Goal: Task Accomplishment & Management: Use online tool/utility

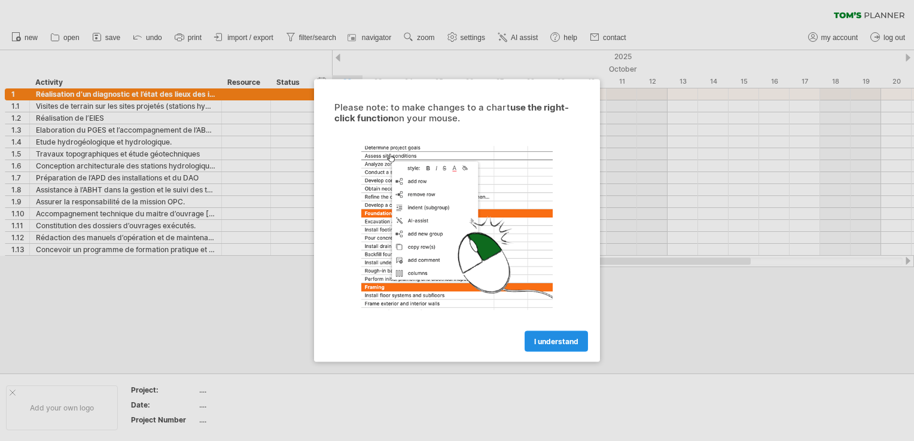
click at [538, 338] on span "I understand" at bounding box center [556, 341] width 44 height 9
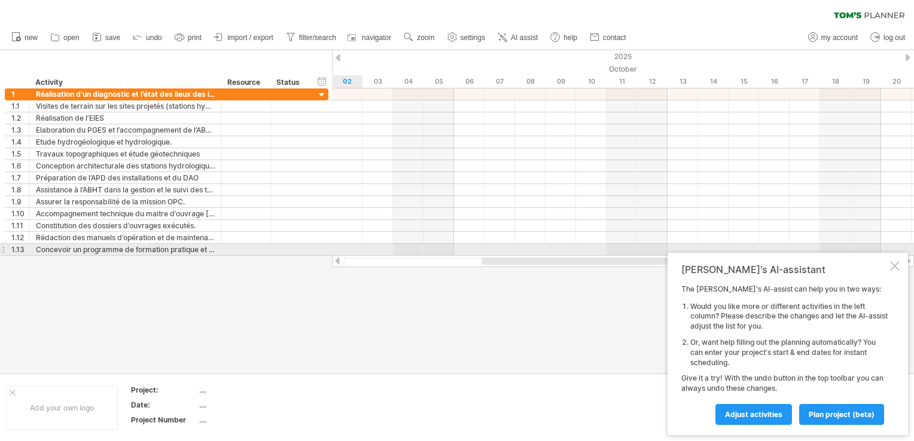
click at [899, 255] on div "[PERSON_NAME]'s AI-assistant The [PERSON_NAME]'s AI-assist can help you in two …" at bounding box center [787, 344] width 240 height 182
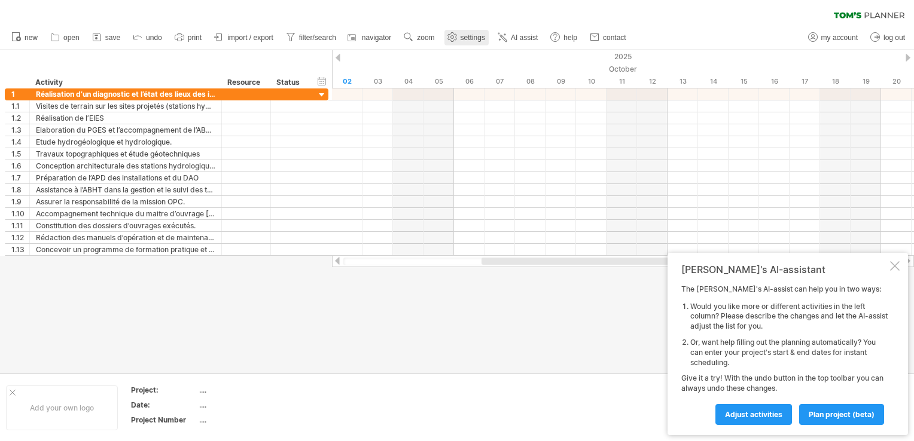
click at [454, 35] on use at bounding box center [452, 37] width 12 height 12
select select "*"
select select "**"
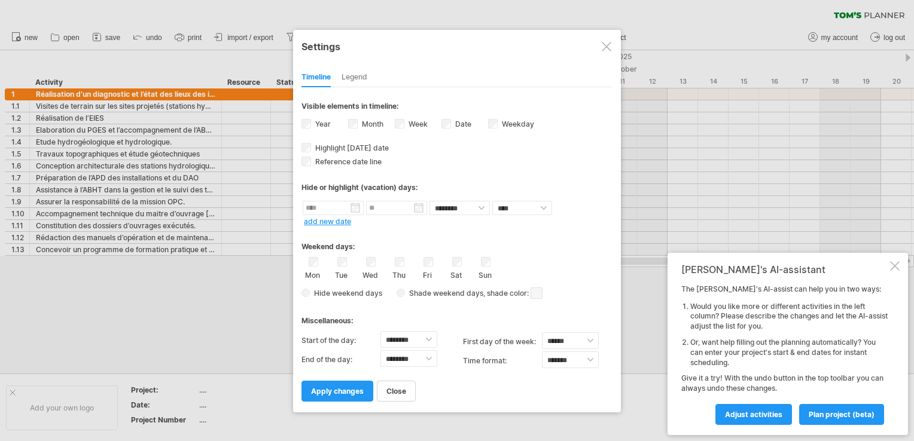
click at [447, 117] on div "Date visibility of date Currently there is not enough space horizontally to dis…" at bounding box center [464, 125] width 47 height 16
click at [343, 389] on span "apply changes" at bounding box center [337, 391] width 53 height 9
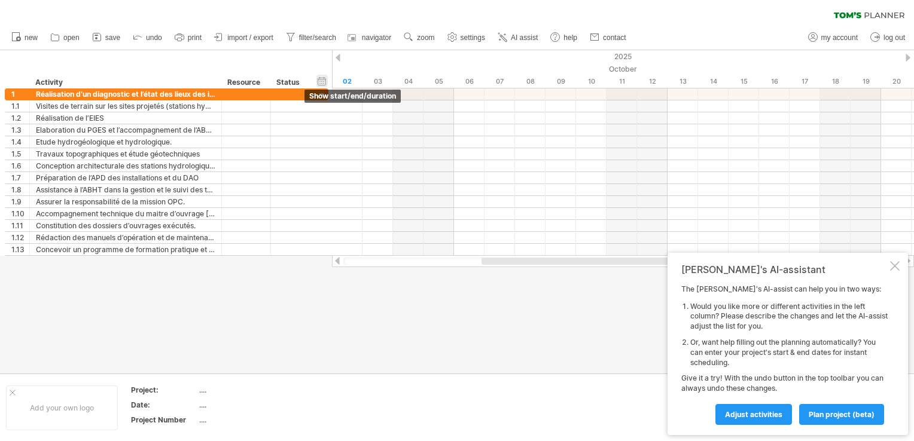
click at [323, 81] on div "hide start/end/duration show start/end/duration" at bounding box center [321, 81] width 11 height 13
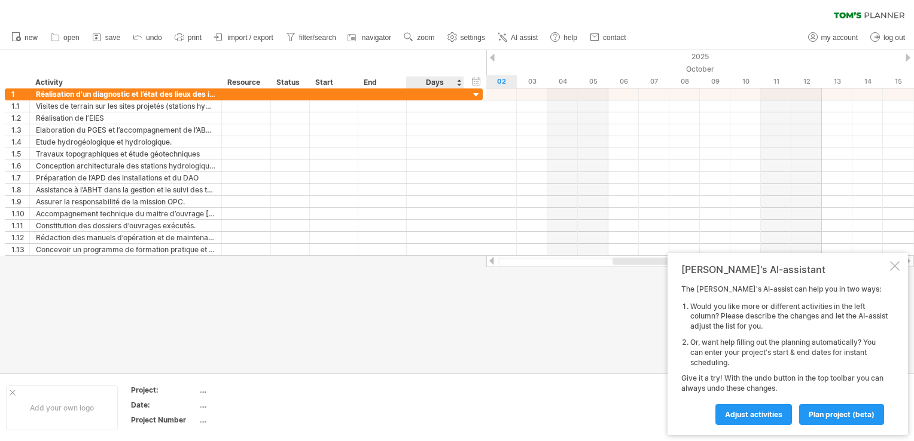
click at [459, 78] on div "Days" at bounding box center [434, 83] width 57 height 12
click at [459, 80] on div "Days" at bounding box center [434, 83] width 57 height 12
click at [456, 83] on div "Days" at bounding box center [434, 83] width 57 height 12
click at [459, 84] on div "Days" at bounding box center [434, 83] width 57 height 12
click at [448, 84] on div "Days" at bounding box center [434, 83] width 57 height 12
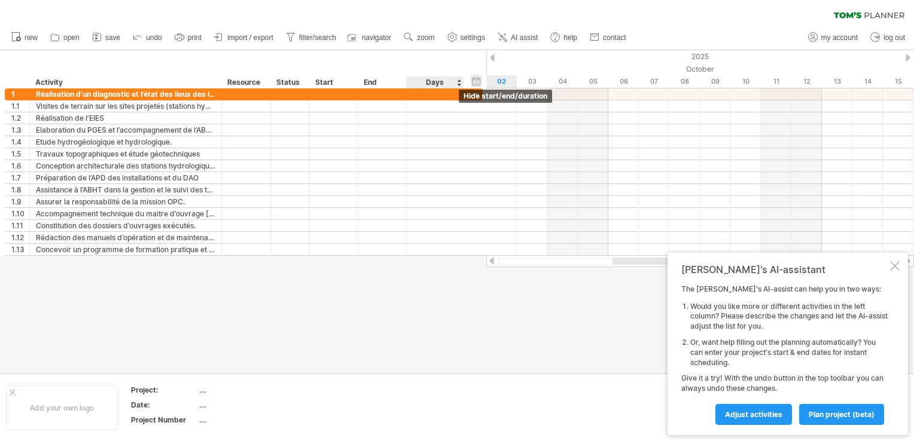
click at [472, 80] on div "hide start/end/duration show start/end/duration" at bounding box center [476, 81] width 11 height 13
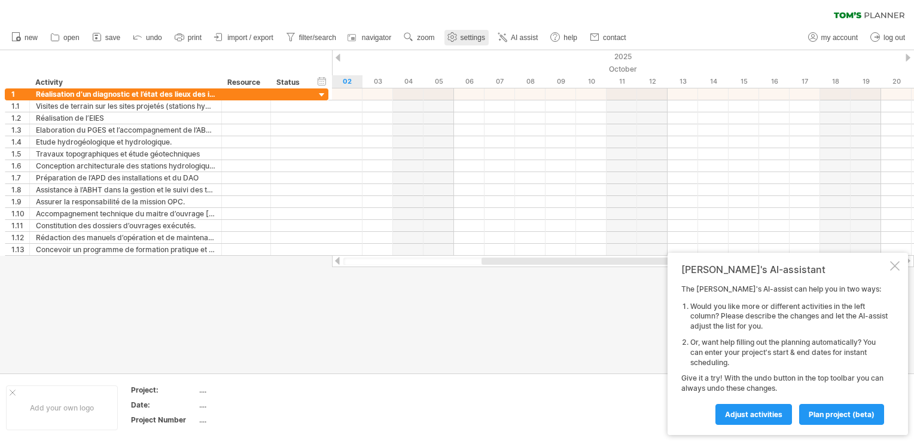
click at [452, 33] on icon at bounding box center [451, 37] width 9 height 9
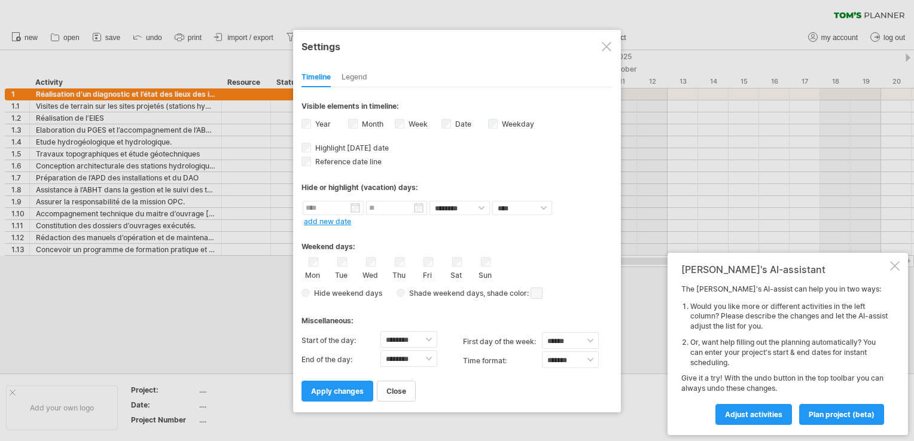
click at [367, 73] on div "Legend" at bounding box center [354, 77] width 26 height 19
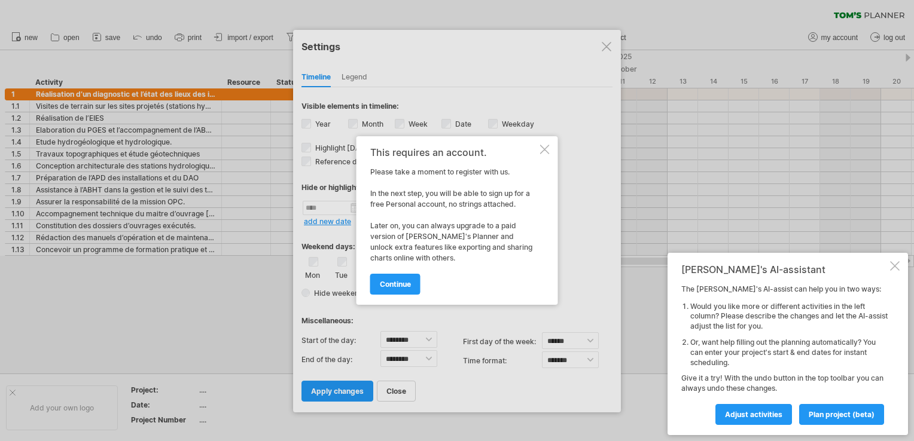
click at [540, 150] on div at bounding box center [545, 150] width 10 height 10
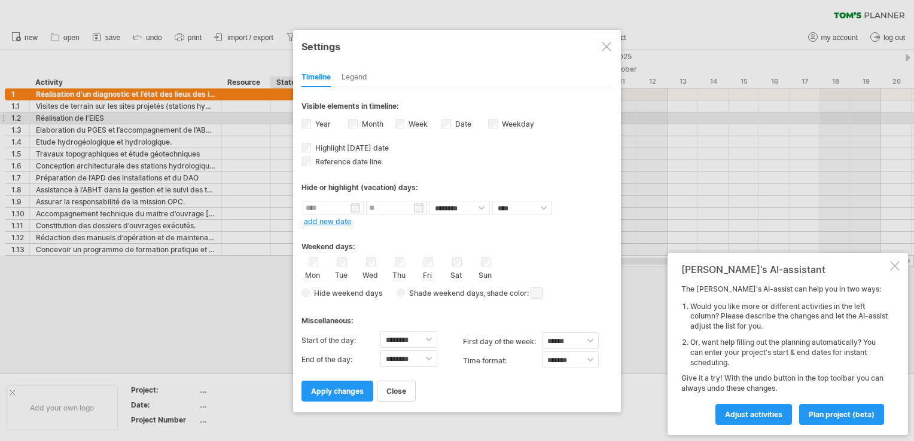
click at [313, 123] on label "Year" at bounding box center [322, 124] width 18 height 9
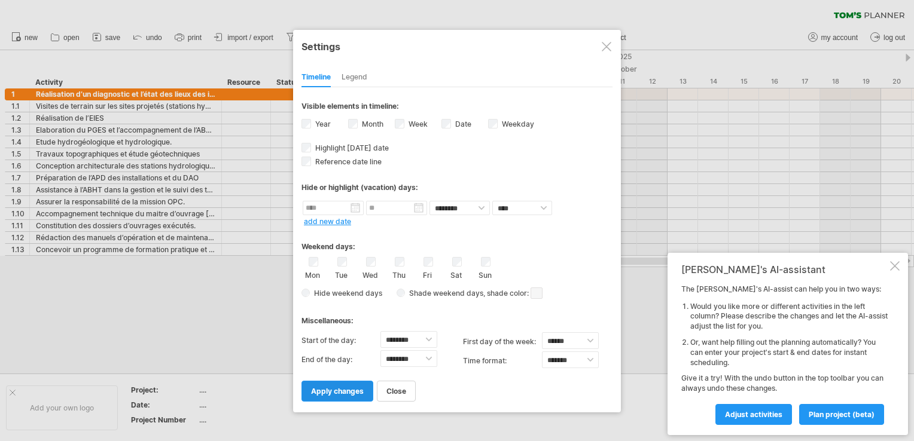
click at [363, 387] on span "apply changes" at bounding box center [337, 391] width 53 height 9
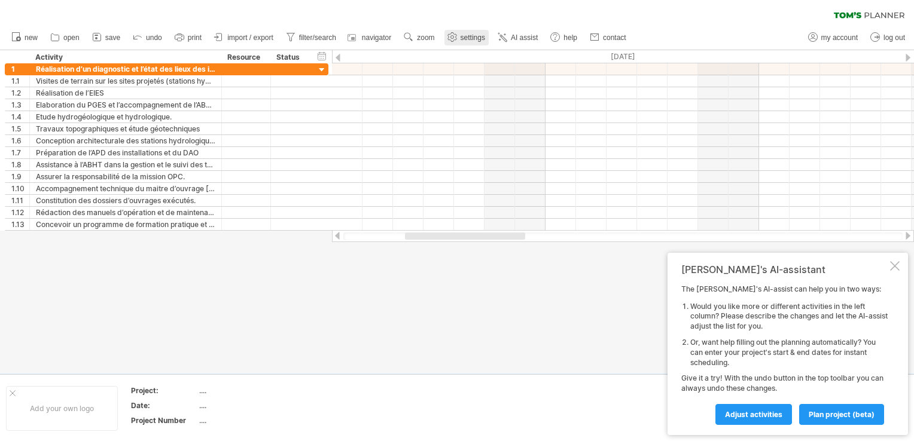
click at [461, 35] on span "settings" at bounding box center [472, 37] width 25 height 8
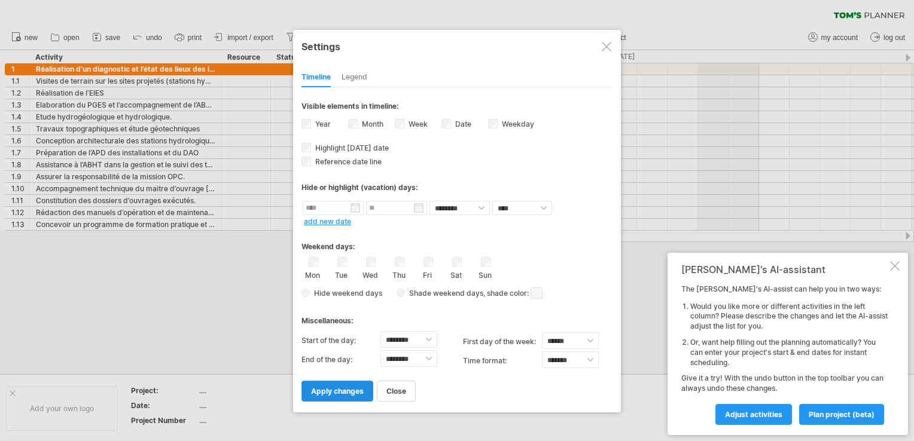
click at [352, 388] on span "apply changes" at bounding box center [337, 391] width 53 height 9
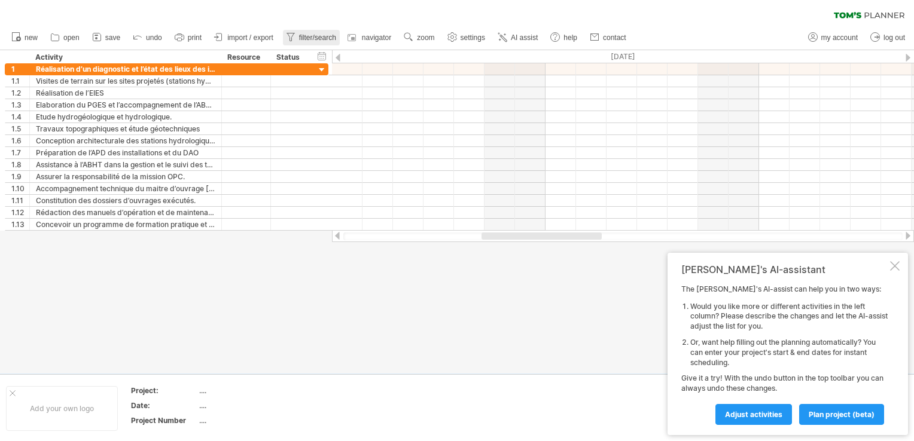
click at [304, 39] on span "filter/search" at bounding box center [317, 37] width 37 height 8
type input "**********"
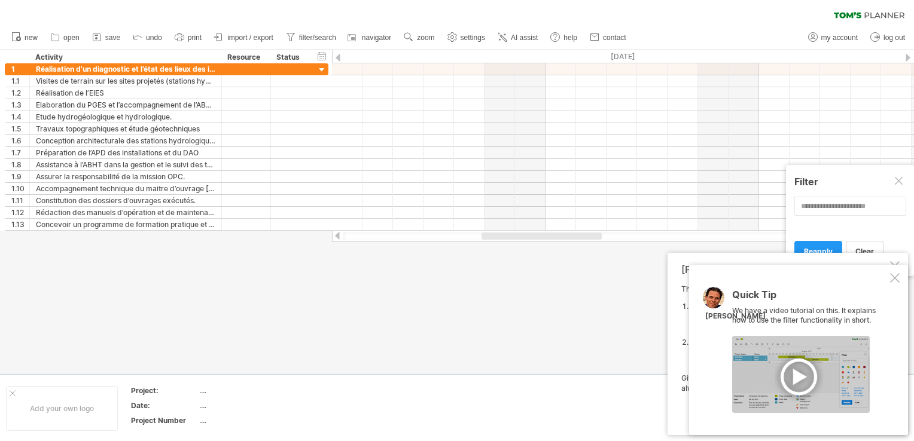
click at [897, 283] on div "Quick Tip We have a video tutorial on this. It explains how to use the filter f…" at bounding box center [798, 350] width 219 height 170
click at [894, 279] on div at bounding box center [895, 278] width 10 height 10
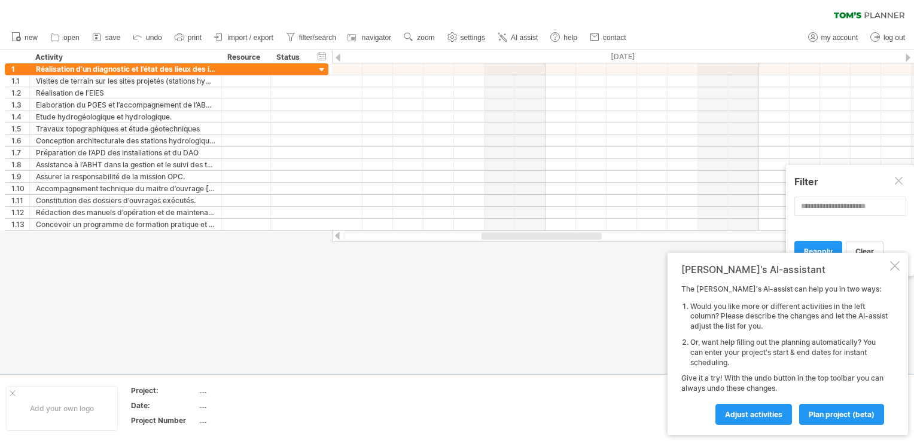
click at [896, 270] on div at bounding box center [895, 266] width 10 height 10
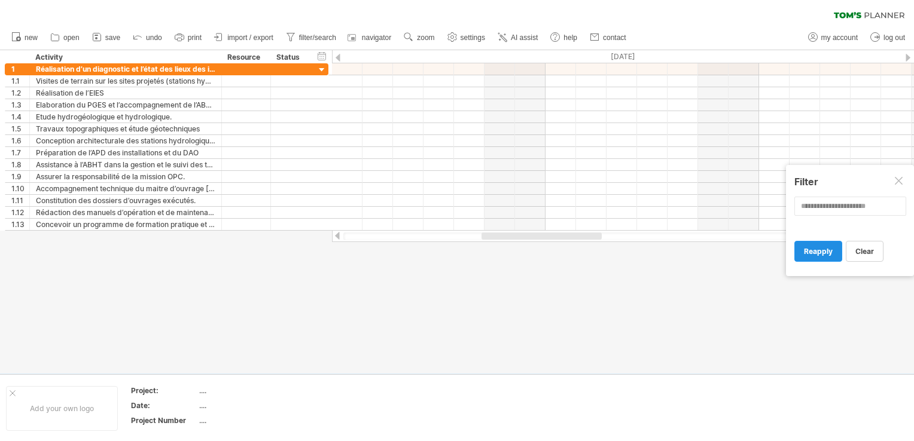
click at [818, 243] on link "reapply" at bounding box center [818, 251] width 48 height 21
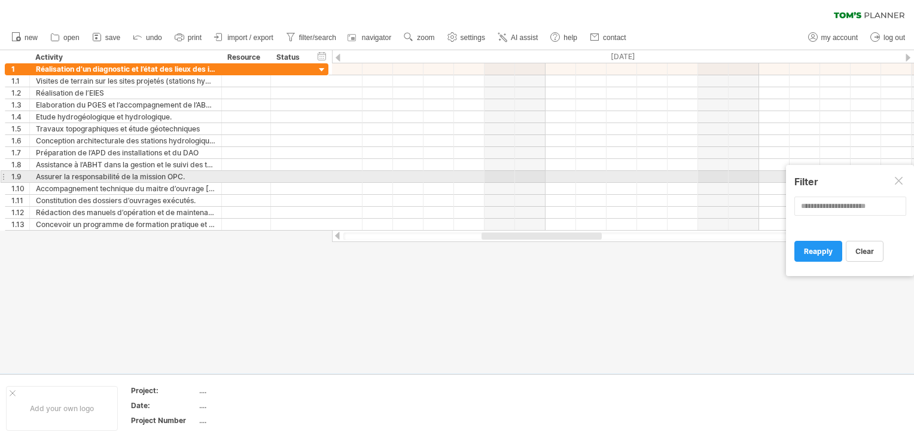
click at [901, 181] on div at bounding box center [899, 182] width 10 height 10
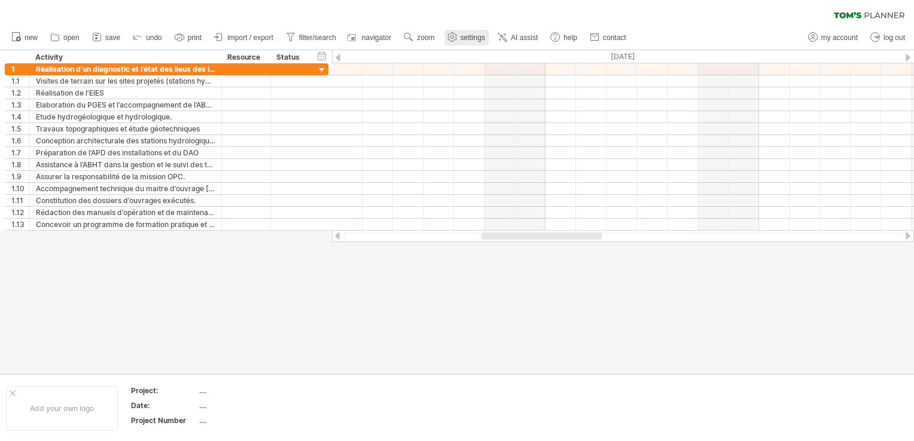
click at [458, 38] on use at bounding box center [452, 37] width 12 height 12
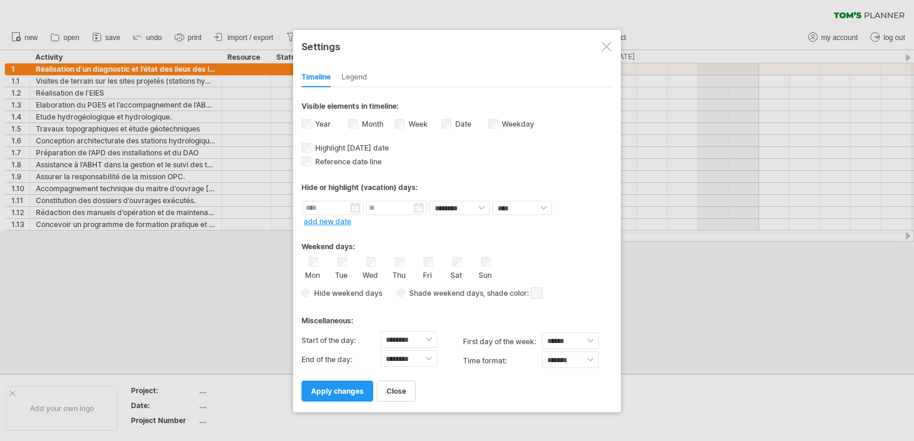
click at [312, 295] on span "Hide weekend days" at bounding box center [346, 293] width 72 height 9
click at [309, 295] on div "Hide weekend days Shade weekend days , shade color: You can choose to shade the…" at bounding box center [456, 293] width 311 height 17
click at [350, 390] on span "apply changes" at bounding box center [337, 391] width 53 height 9
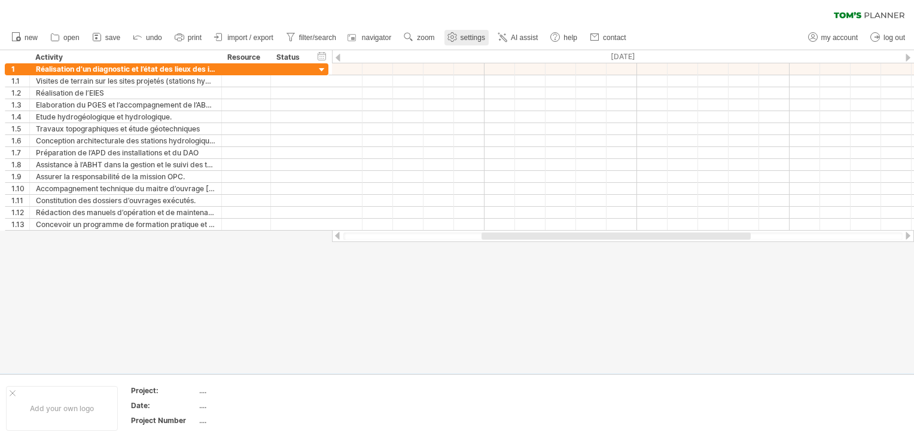
click at [451, 35] on use at bounding box center [452, 37] width 12 height 12
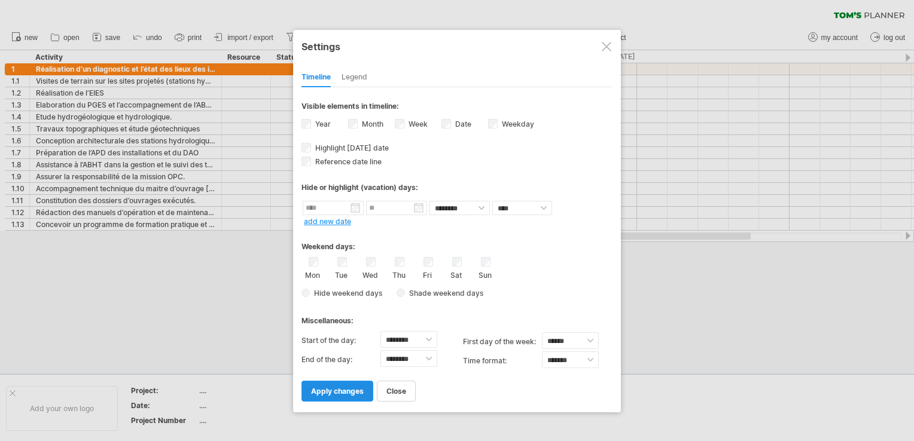
click at [335, 383] on link "apply changes" at bounding box center [337, 391] width 72 height 21
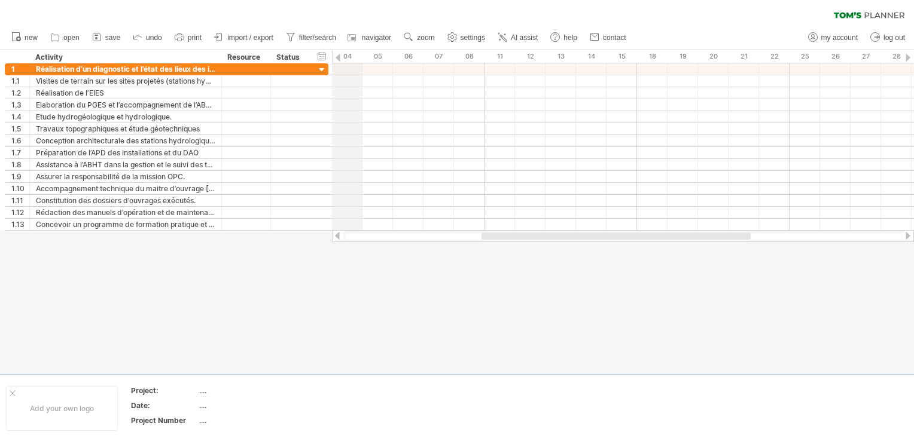
click at [343, 58] on div "04" at bounding box center [347, 56] width 30 height 13
click at [337, 60] on div at bounding box center [337, 58] width 5 height 8
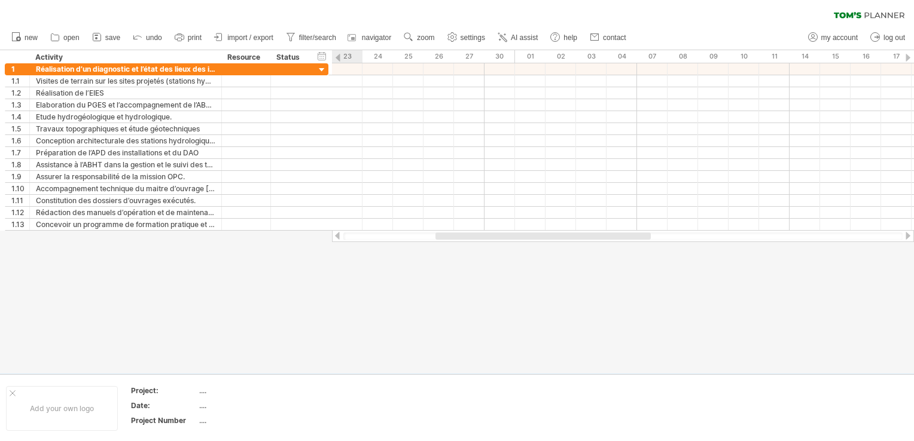
click at [337, 60] on div at bounding box center [337, 58] width 5 height 8
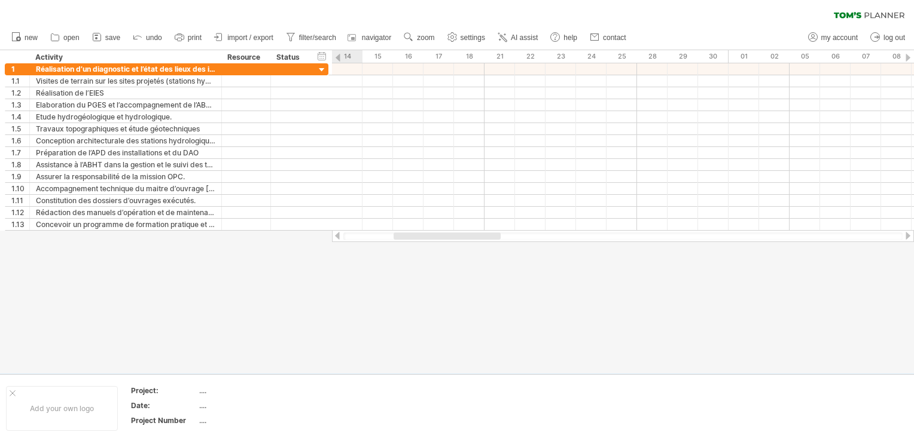
click at [337, 60] on div at bounding box center [337, 58] width 5 height 8
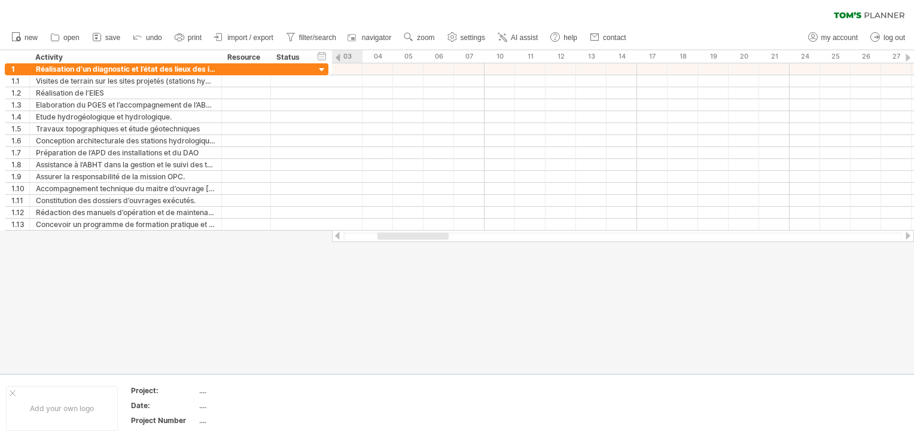
click at [337, 60] on div at bounding box center [337, 58] width 5 height 8
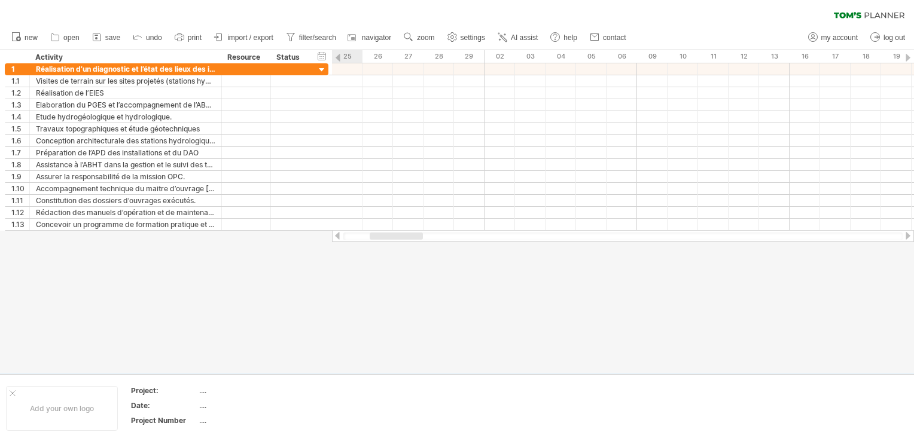
click at [337, 60] on div at bounding box center [337, 58] width 5 height 8
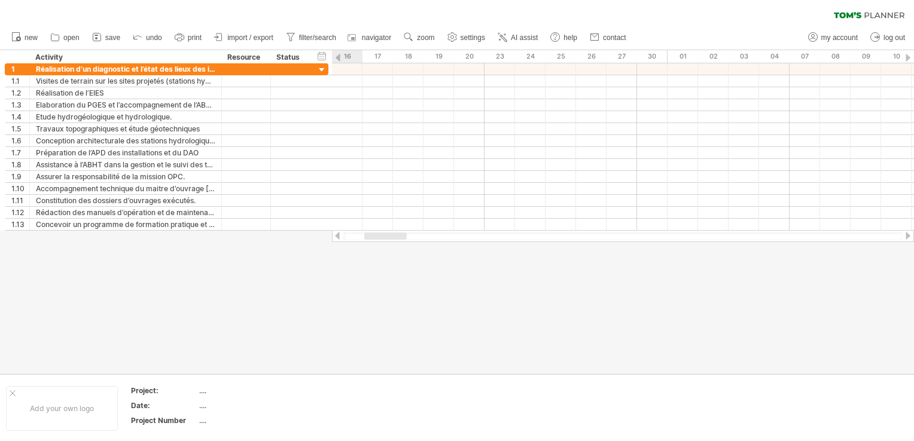
click at [337, 60] on div at bounding box center [337, 58] width 5 height 8
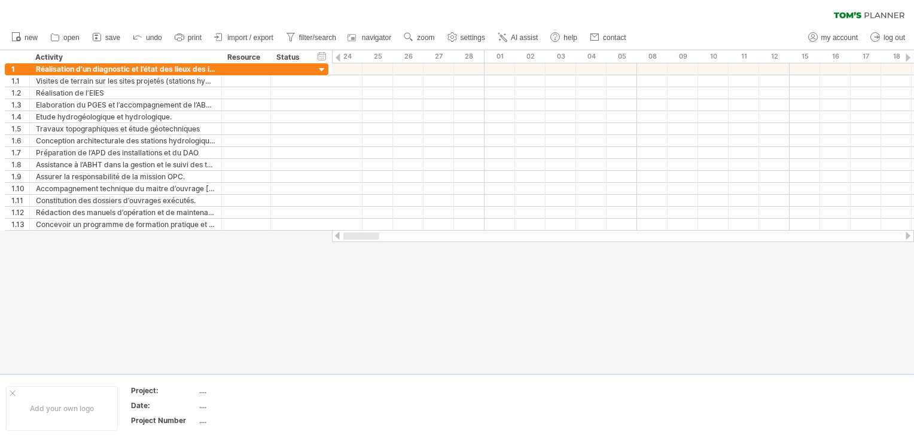
drag, startPoint x: 378, startPoint y: 233, endPoint x: 356, endPoint y: 239, distance: 22.9
click at [356, 239] on div at bounding box center [361, 236] width 36 height 7
drag, startPoint x: 364, startPoint y: 239, endPoint x: 343, endPoint y: 240, distance: 21.6
click at [343, 240] on div at bounding box center [623, 236] width 582 height 12
drag, startPoint x: 360, startPoint y: 239, endPoint x: 332, endPoint y: 236, distance: 27.7
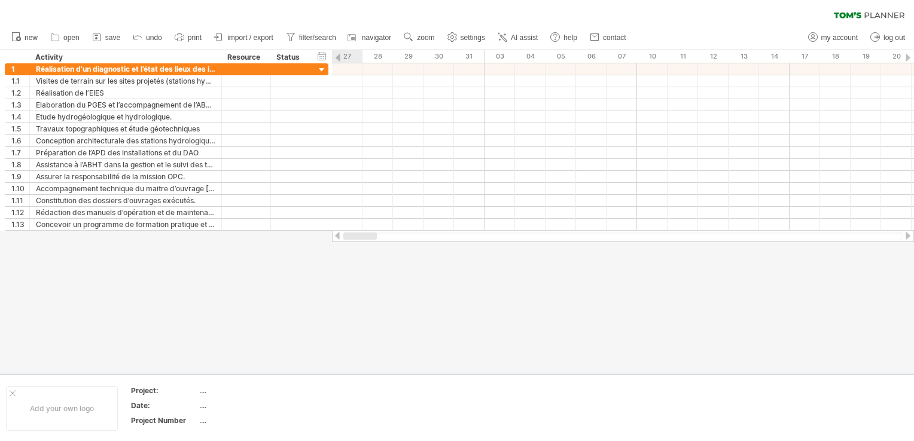
click at [332, 236] on div at bounding box center [623, 236] width 582 height 12
drag, startPoint x: 359, startPoint y: 236, endPoint x: 345, endPoint y: 236, distance: 13.8
click at [345, 236] on div at bounding box center [622, 237] width 559 height 8
click at [476, 35] on span "settings" at bounding box center [472, 37] width 25 height 8
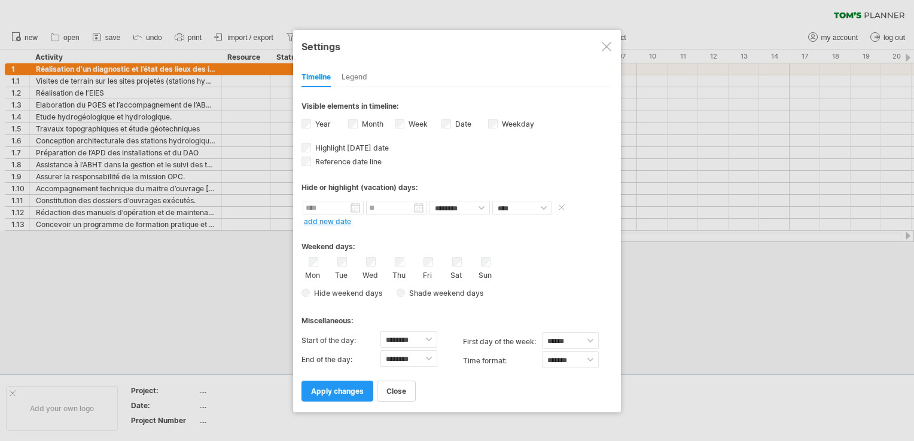
click at [561, 210] on span at bounding box center [561, 207] width 12 height 9
click at [561, 207] on span at bounding box center [561, 207] width 12 height 9
click at [344, 219] on link "add new date" at bounding box center [327, 221] width 47 height 9
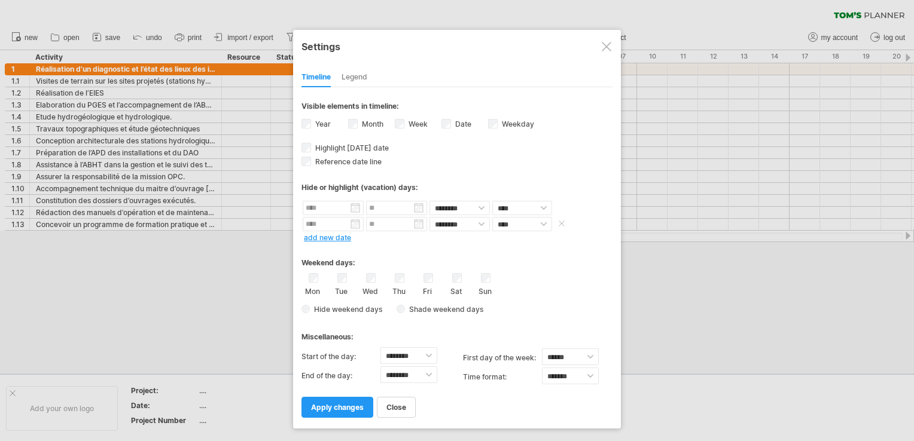
click at [560, 224] on span at bounding box center [561, 223] width 12 height 9
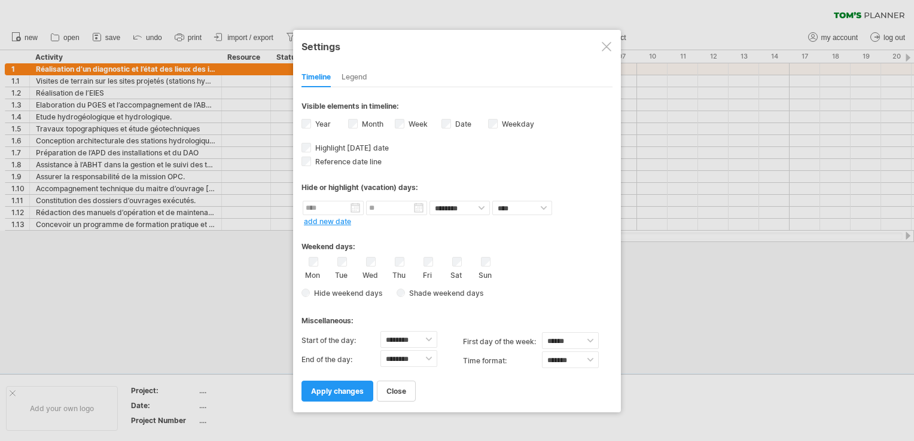
click at [462, 262] on div "Sat" at bounding box center [456, 268] width 15 height 23
click at [362, 388] on span "apply changes" at bounding box center [337, 391] width 53 height 9
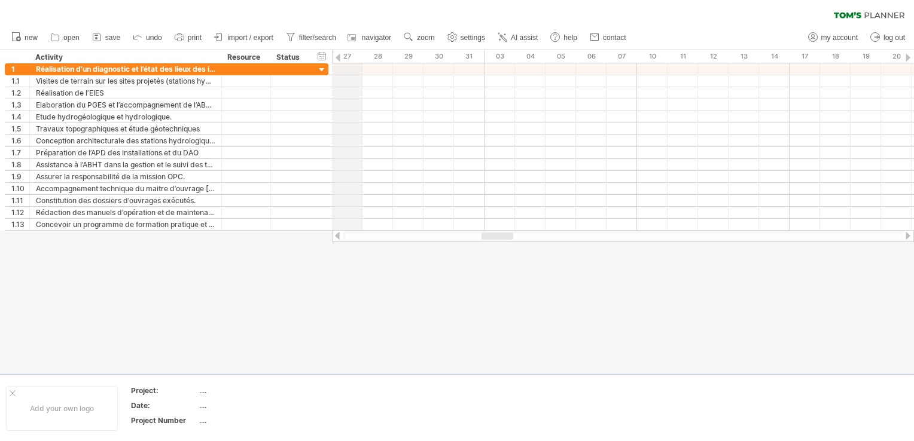
click at [342, 56] on div "27" at bounding box center [347, 56] width 30 height 13
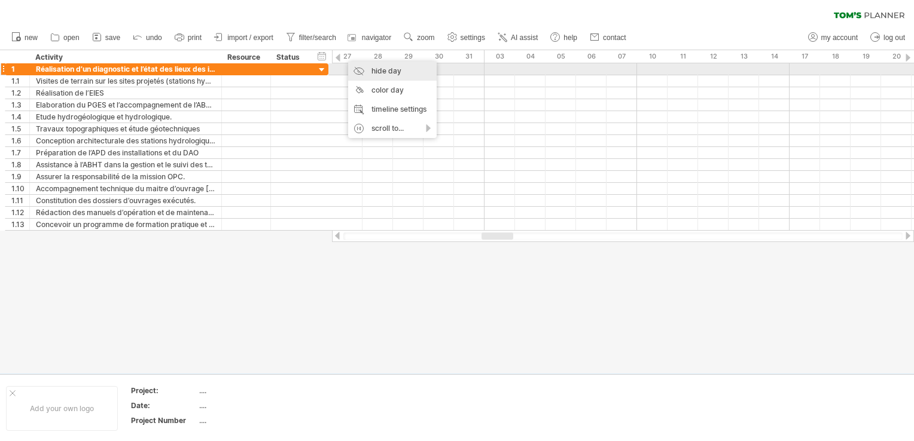
click at [354, 68] on div "hide day" at bounding box center [392, 71] width 88 height 19
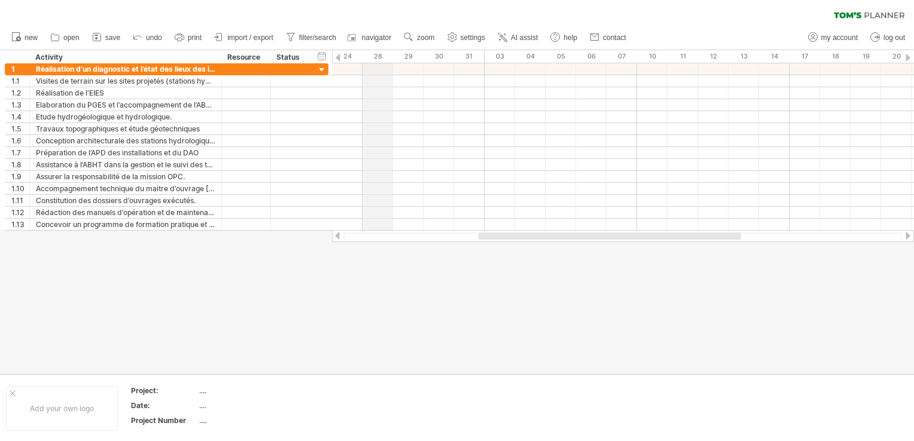
drag, startPoint x: 353, startPoint y: 54, endPoint x: 390, endPoint y: 54, distance: 37.1
click at [390, 54] on div "28" at bounding box center [377, 56] width 30 height 13
click at [336, 54] on div at bounding box center [337, 58] width 5 height 8
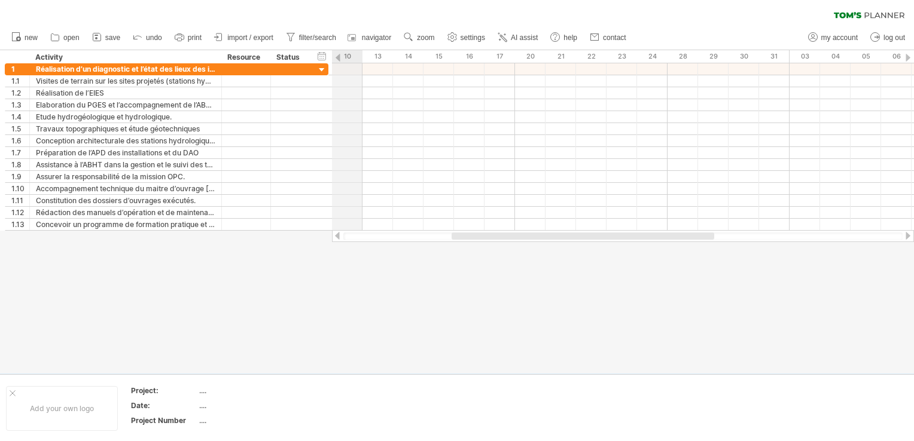
click at [354, 54] on div "10" at bounding box center [347, 56] width 30 height 13
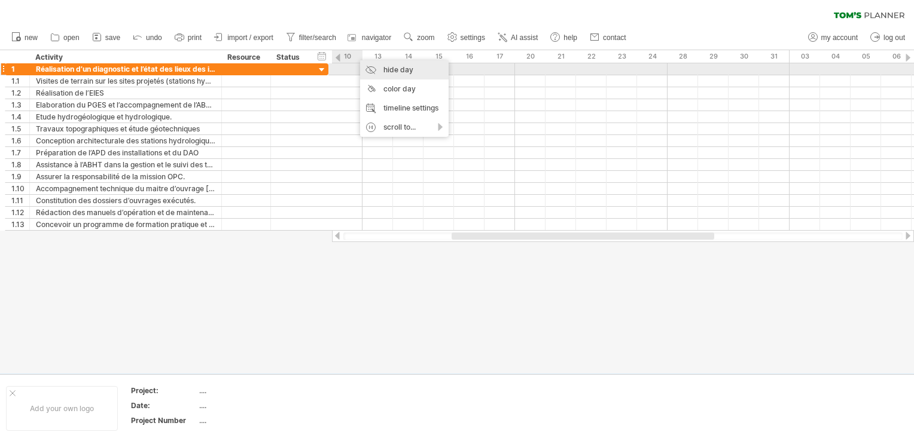
click at [369, 68] on div "hide day" at bounding box center [404, 69] width 88 height 19
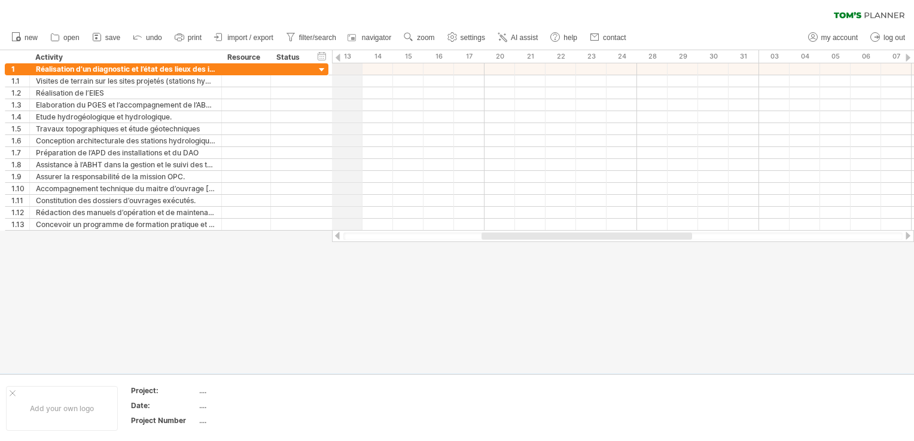
click at [360, 57] on div "13" at bounding box center [347, 56] width 30 height 13
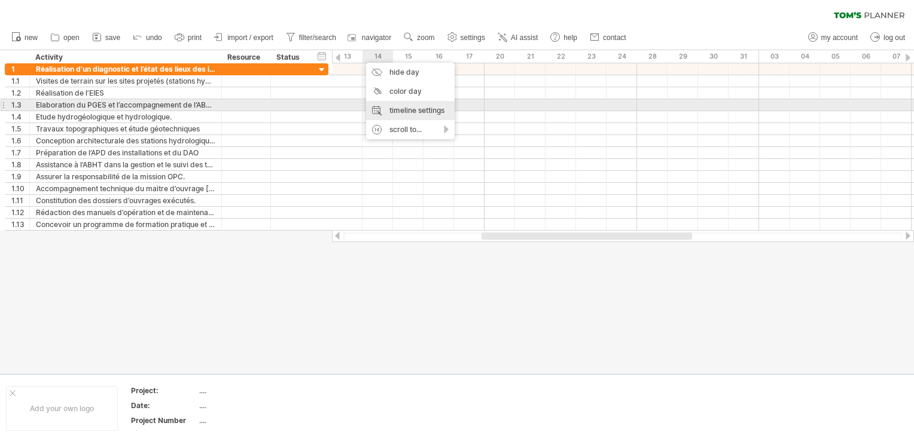
click at [377, 104] on div "timeline settings" at bounding box center [410, 110] width 88 height 19
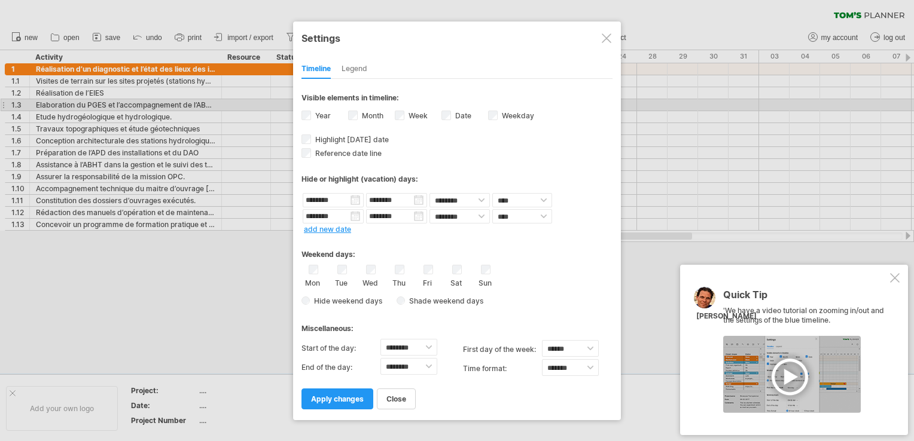
click at [895, 280] on div at bounding box center [895, 278] width 10 height 10
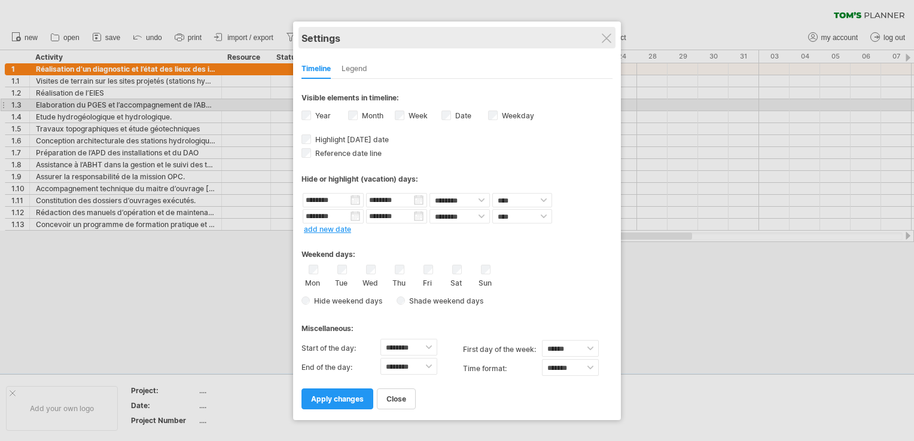
click at [601, 30] on div "Settings" at bounding box center [456, 38] width 311 height 22
click at [611, 33] on div "Settings" at bounding box center [456, 38] width 311 height 22
click at [612, 36] on div "Settings" at bounding box center [456, 38] width 311 height 22
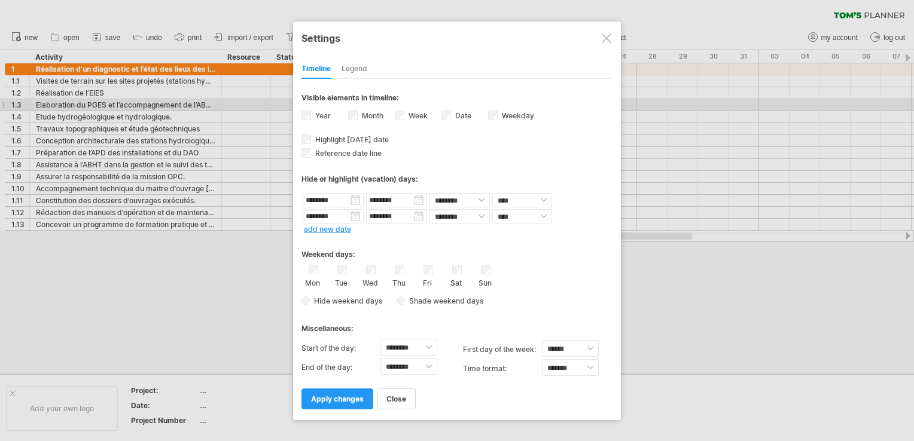
click at [607, 37] on div at bounding box center [607, 38] width 10 height 10
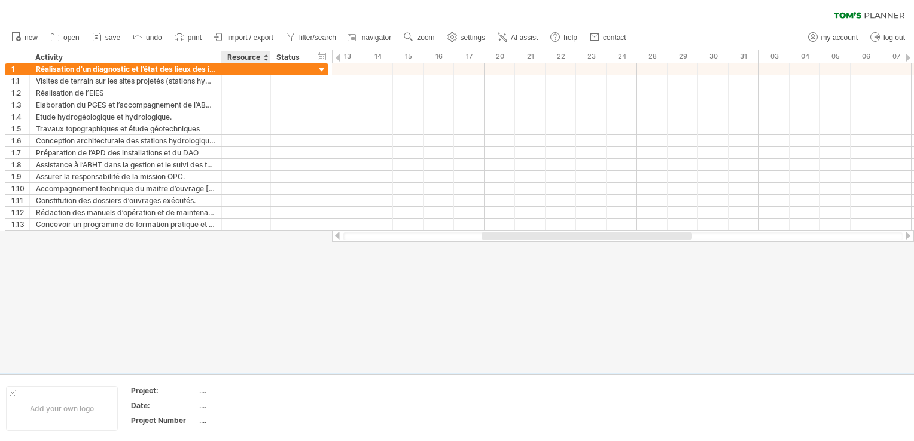
click at [265, 56] on div at bounding box center [265, 57] width 5 height 12
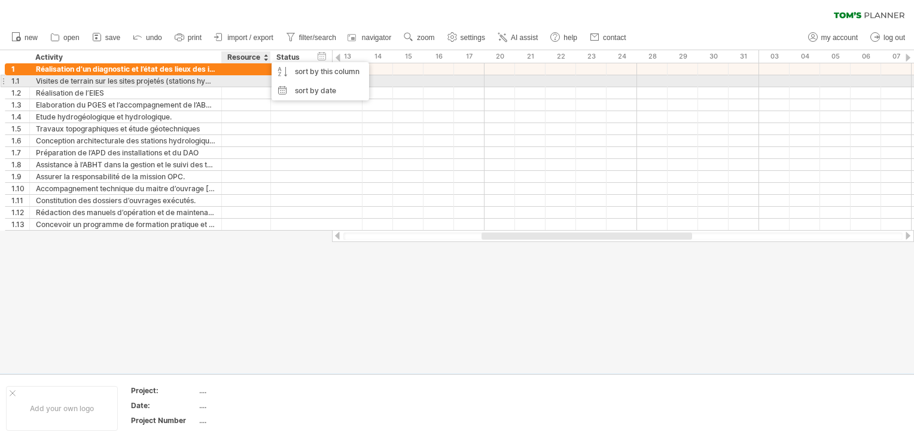
click at [232, 78] on div at bounding box center [246, 80] width 36 height 11
click at [232, 78] on input "text" at bounding box center [246, 80] width 36 height 11
click at [349, 80] on div at bounding box center [623, 81] width 582 height 12
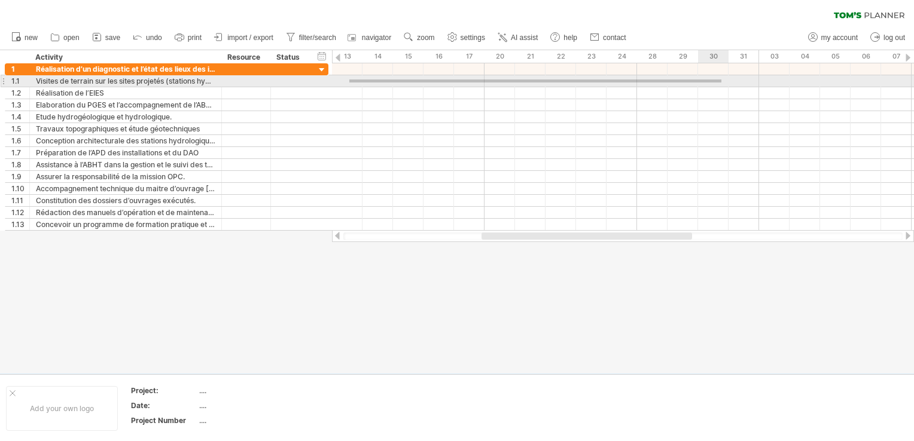
drag, startPoint x: 349, startPoint y: 80, endPoint x: 722, endPoint y: 83, distance: 373.1
click at [722, 83] on div at bounding box center [623, 81] width 582 height 12
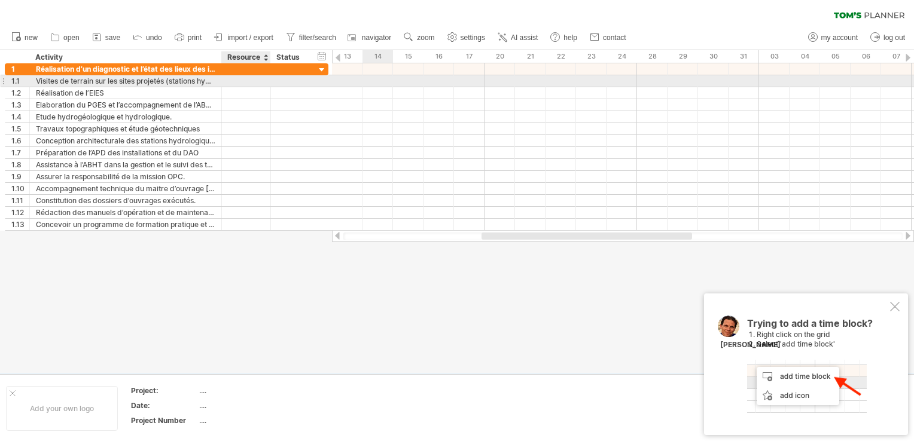
click at [239, 77] on div at bounding box center [246, 80] width 36 height 11
click at [204, 80] on div "Visites de terrain sur les sites projetés (stations hydrologiques, seuils, piéz…" at bounding box center [125, 80] width 179 height 11
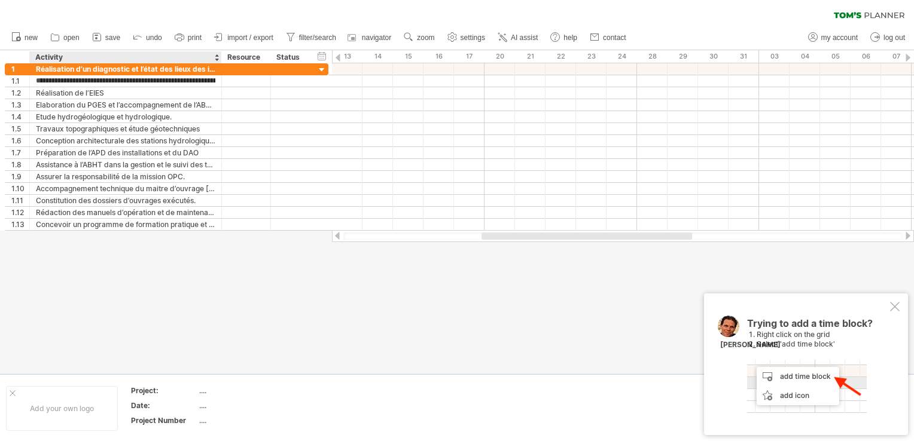
click at [220, 57] on div "******** Activity" at bounding box center [125, 57] width 192 height 12
click at [219, 54] on div at bounding box center [221, 57] width 4 height 12
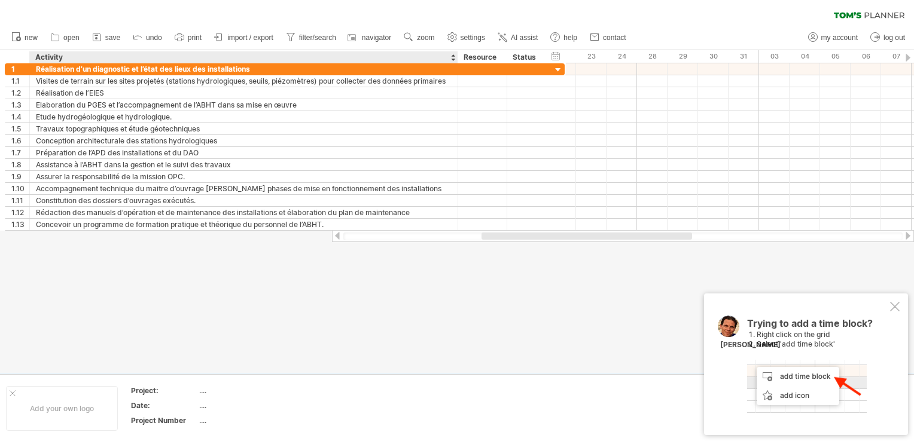
drag, startPoint x: 219, startPoint y: 54, endPoint x: 456, endPoint y: 63, distance: 236.9
click at [456, 63] on div at bounding box center [457, 57] width 4 height 12
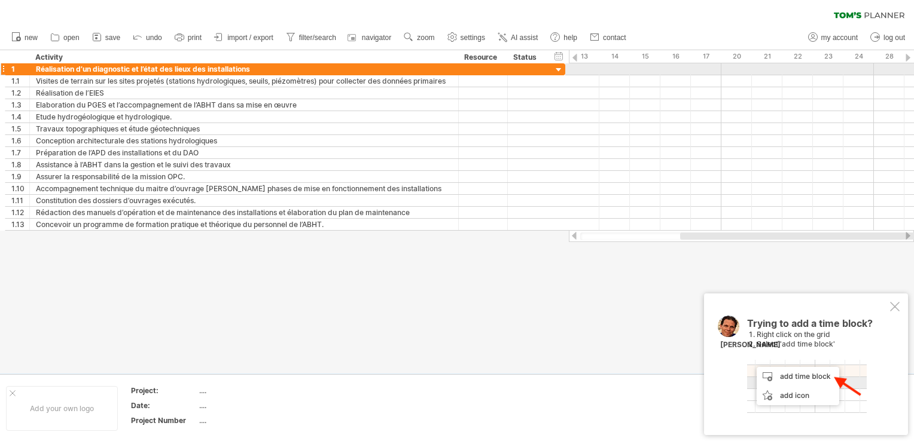
click at [462, 65] on div at bounding box center [483, 68] width 49 height 11
drag, startPoint x: 455, startPoint y: 66, endPoint x: 496, endPoint y: 63, distance: 40.7
click at [496, 63] on div at bounding box center [497, 69] width 6 height 12
click at [486, 63] on div "**********" at bounding box center [264, 68] width 469 height 11
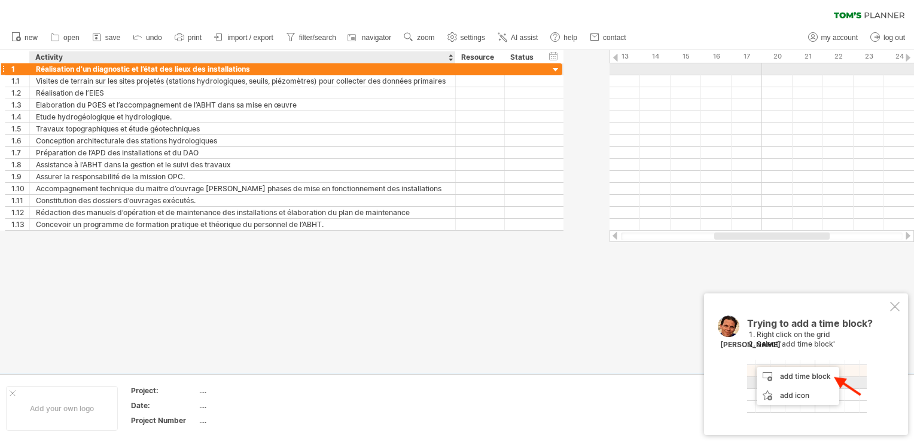
drag, startPoint x: 496, startPoint y: 66, endPoint x: 451, endPoint y: 70, distance: 45.0
click at [451, 70] on div at bounding box center [454, 69] width 6 height 12
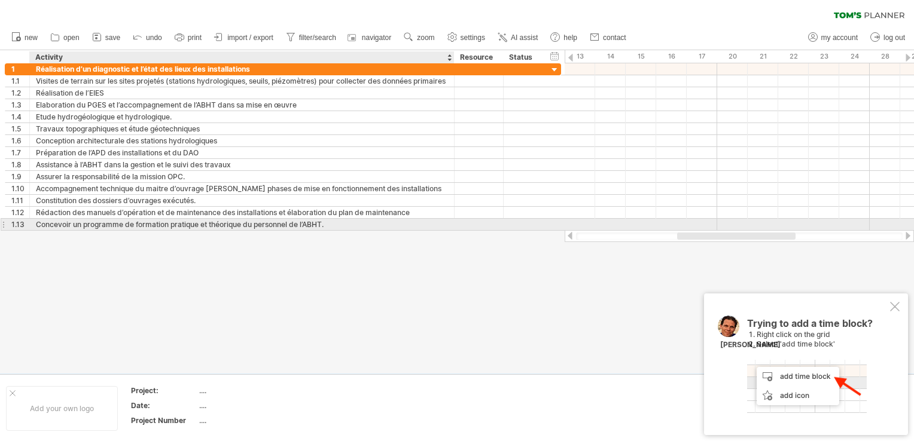
click at [150, 227] on div "Concevoir un programme de formation pratique et théorique du personnel de l’ABH…" at bounding box center [242, 224] width 412 height 11
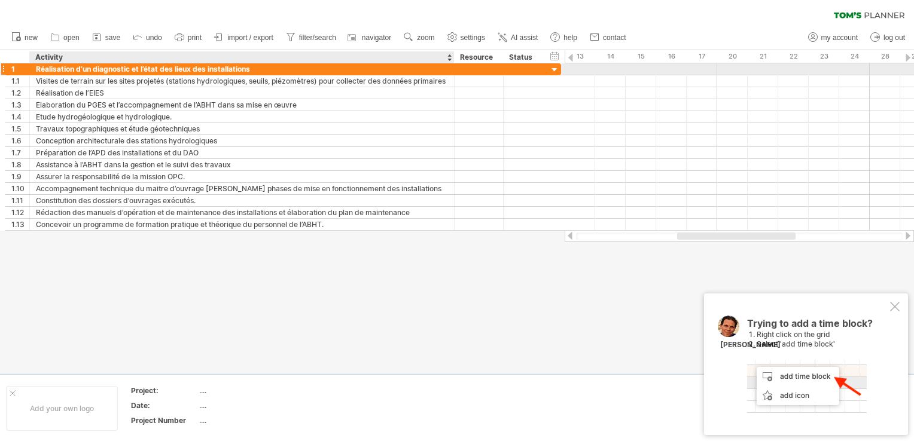
click at [246, 64] on div "Réalisation d’un diagnostic et l’état des lieux des installations" at bounding box center [242, 68] width 412 height 11
click at [251, 68] on input "**********" at bounding box center [242, 68] width 412 height 11
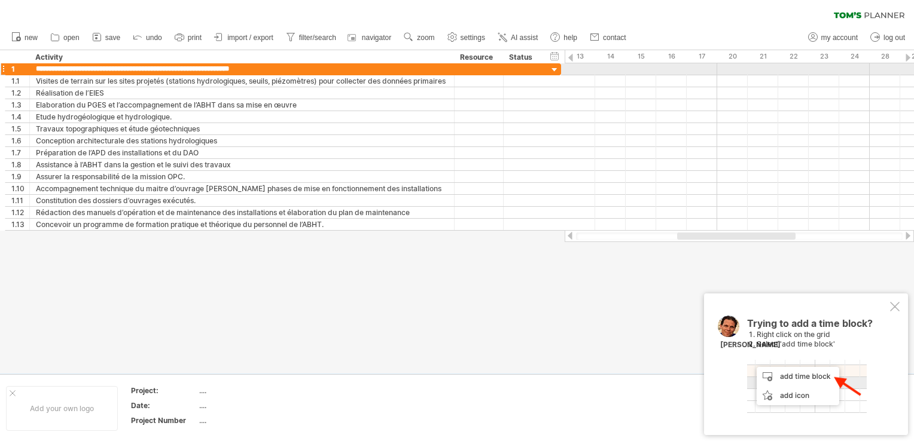
click at [0, 71] on div "**********" at bounding box center [280, 146] width 561 height 167
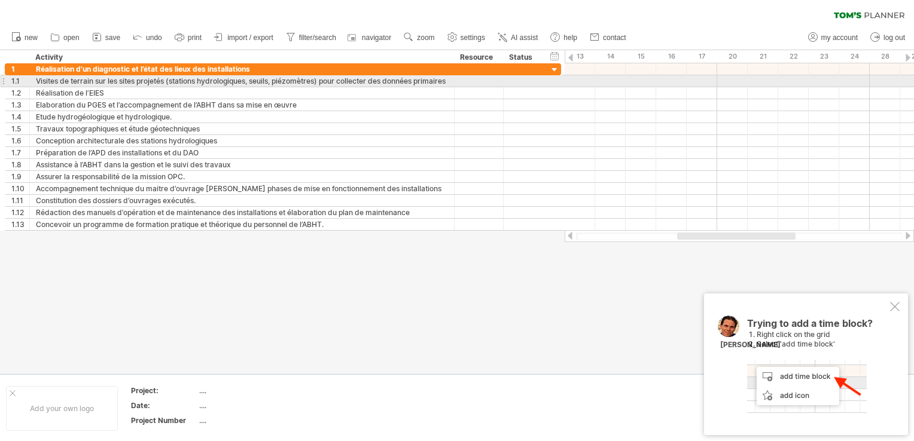
click at [5, 82] on div at bounding box center [3, 81] width 5 height 13
click at [1, 84] on div at bounding box center [3, 81] width 5 height 13
click at [4, 83] on div at bounding box center [3, 81] width 5 height 13
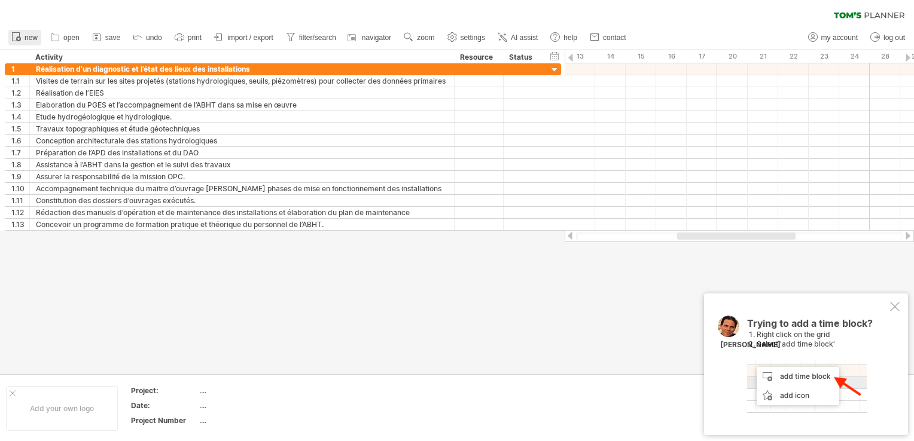
click at [16, 35] on icon at bounding box center [16, 36] width 12 height 12
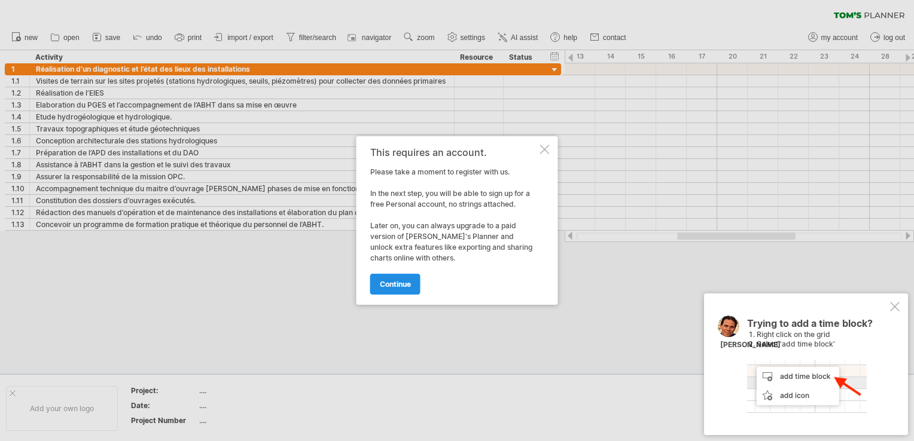
click at [399, 281] on span "continue" at bounding box center [395, 284] width 31 height 9
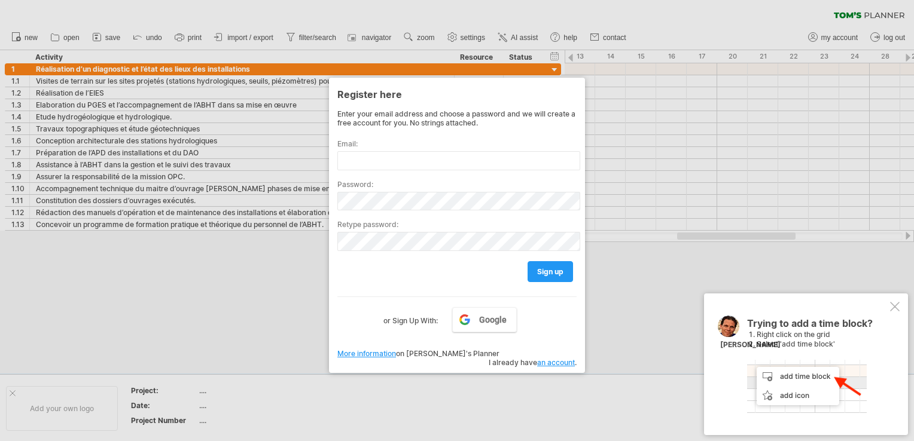
click at [593, 290] on div at bounding box center [457, 220] width 914 height 441
click at [578, 274] on div "Register here Enter your email address and choose a password and we will create…" at bounding box center [457, 225] width 256 height 295
click at [572, 276] on link "sign up" at bounding box center [549, 271] width 45 height 21
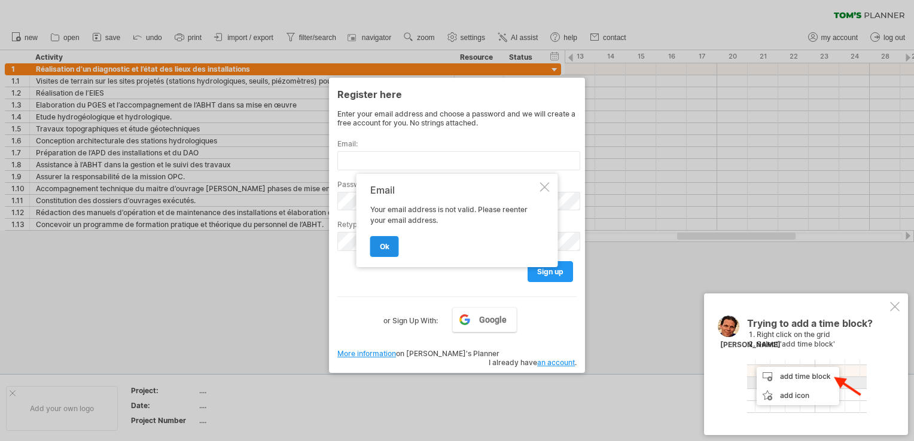
click at [380, 242] on span "ok" at bounding box center [385, 246] width 10 height 9
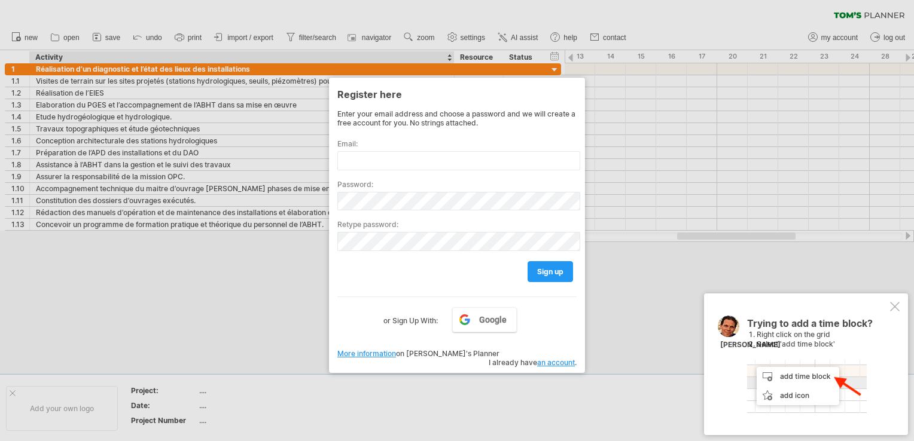
click at [407, 315] on label "or Sign Up With:" at bounding box center [410, 317] width 54 height 20
click at [298, 314] on div at bounding box center [457, 220] width 914 height 441
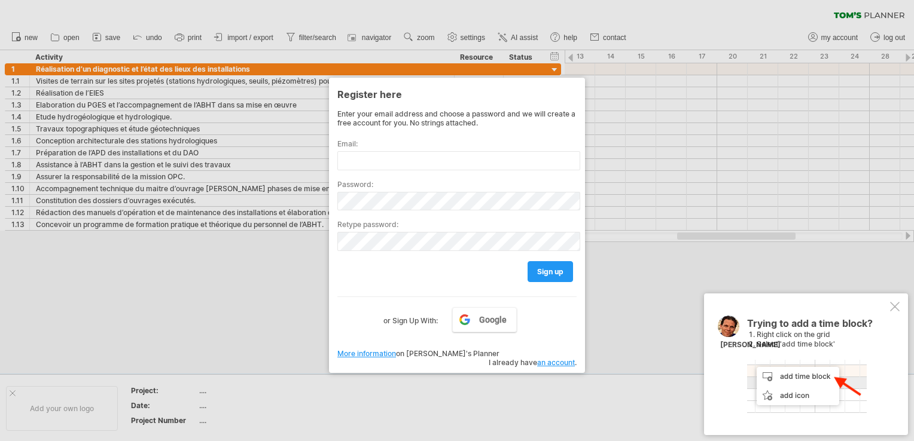
click at [890, 309] on div at bounding box center [895, 307] width 10 height 10
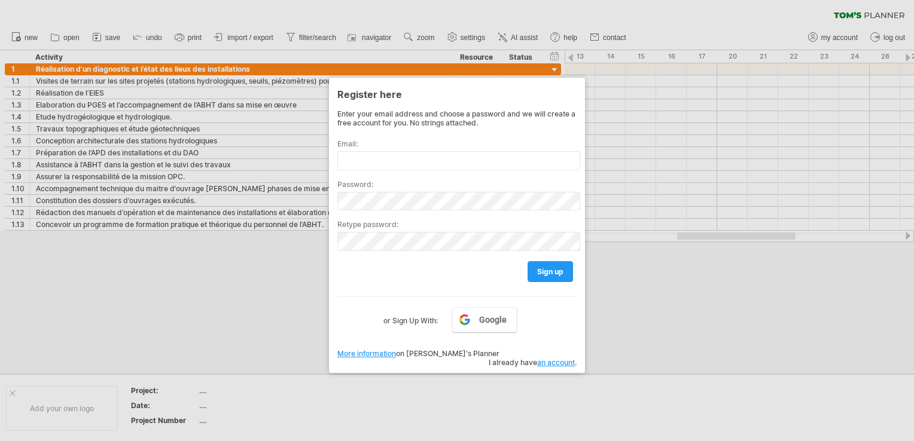
click at [574, 58] on div at bounding box center [457, 220] width 914 height 441
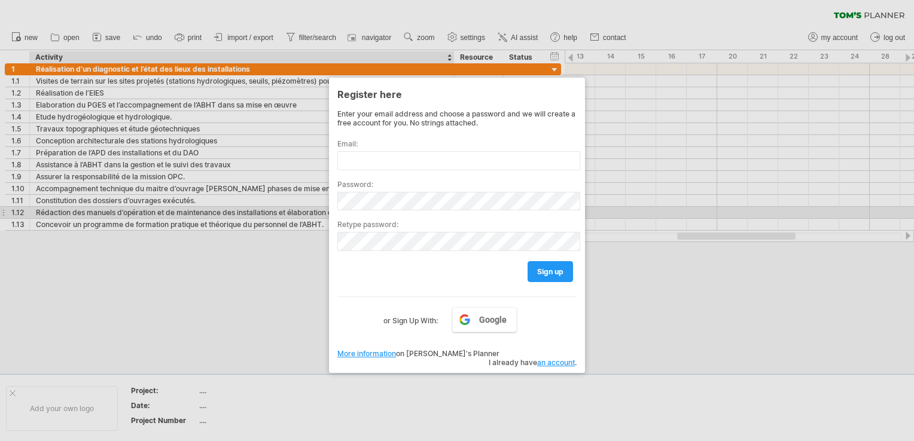
click at [165, 214] on div at bounding box center [457, 220] width 914 height 441
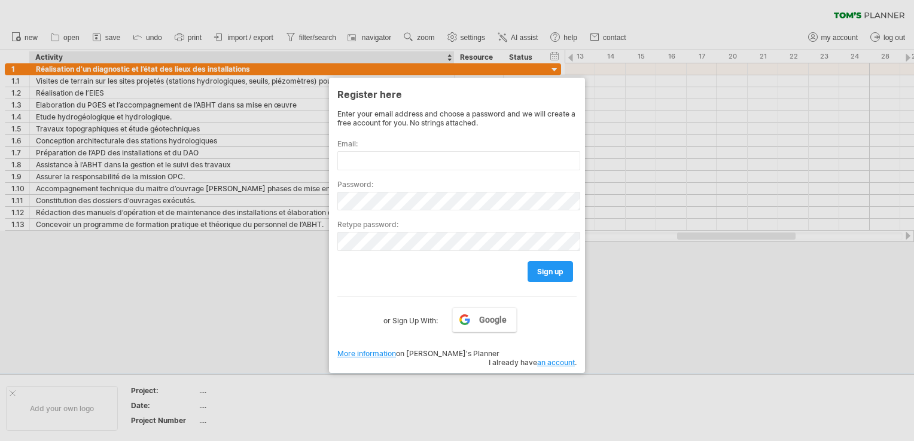
click at [184, 239] on div at bounding box center [457, 220] width 914 height 441
click at [163, 366] on div at bounding box center [457, 220] width 914 height 441
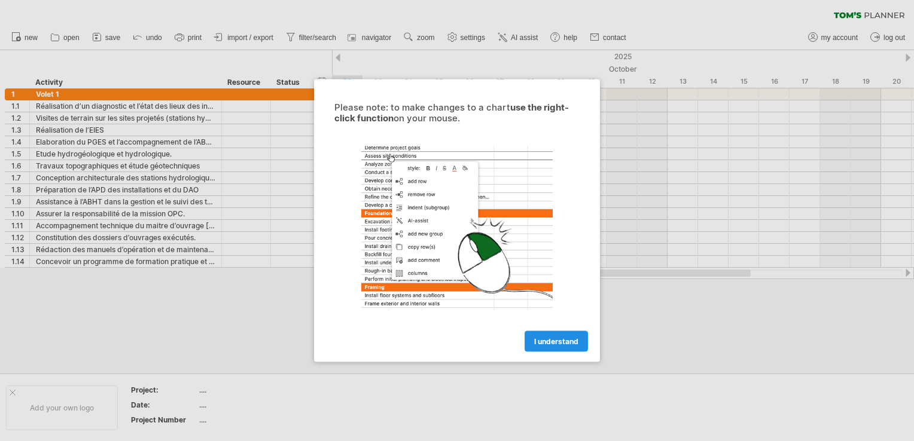
click at [562, 350] on link "I understand" at bounding box center [555, 341] width 63 height 21
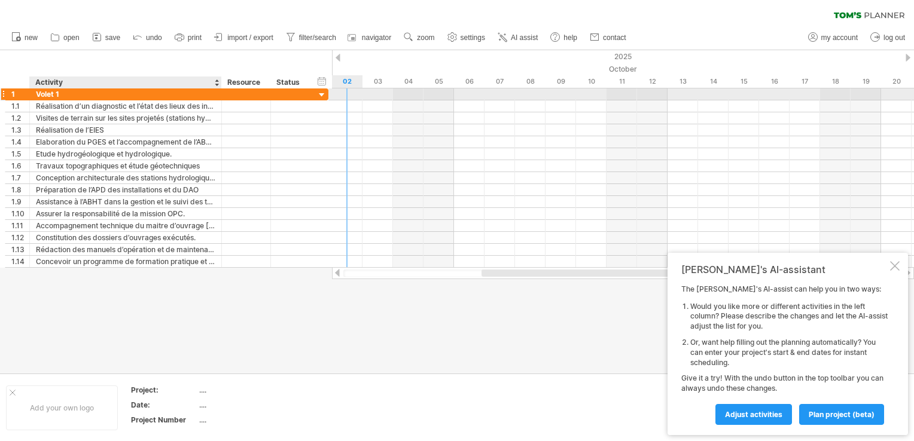
click at [103, 94] on div "Volet 1" at bounding box center [125, 93] width 179 height 11
click at [103, 94] on input "*******" at bounding box center [125, 93] width 179 height 11
click at [126, 94] on div "Volet" at bounding box center [125, 93] width 179 height 11
type input "*"
paste input "**********"
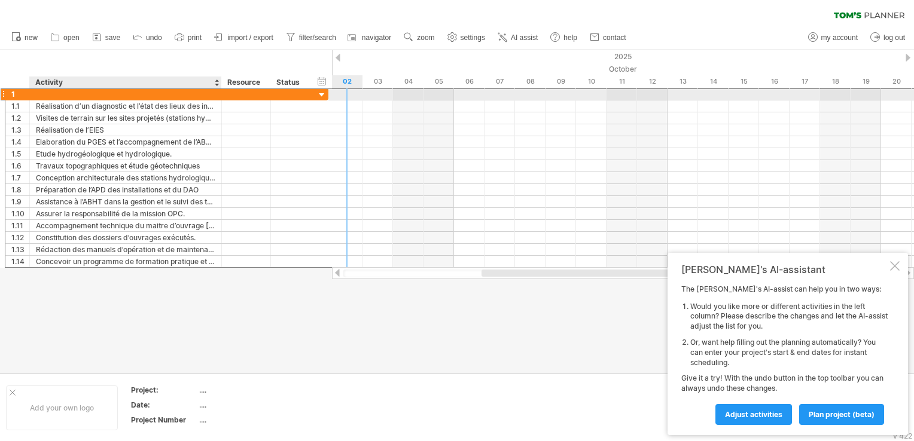
type input "**********"
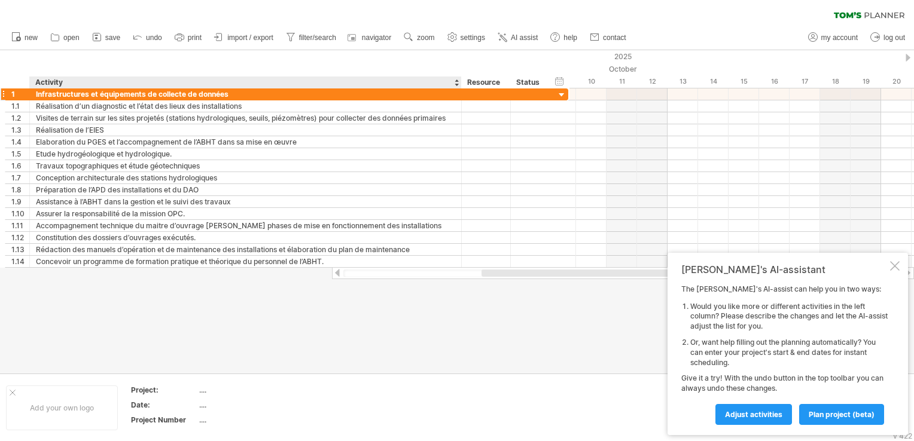
drag, startPoint x: 219, startPoint y: 78, endPoint x: 459, endPoint y: 98, distance: 240.6
click at [459, 98] on div "Trying to reach plan.tomsplanner.com Connected again... 0% clear filter new 1" at bounding box center [457, 220] width 914 height 441
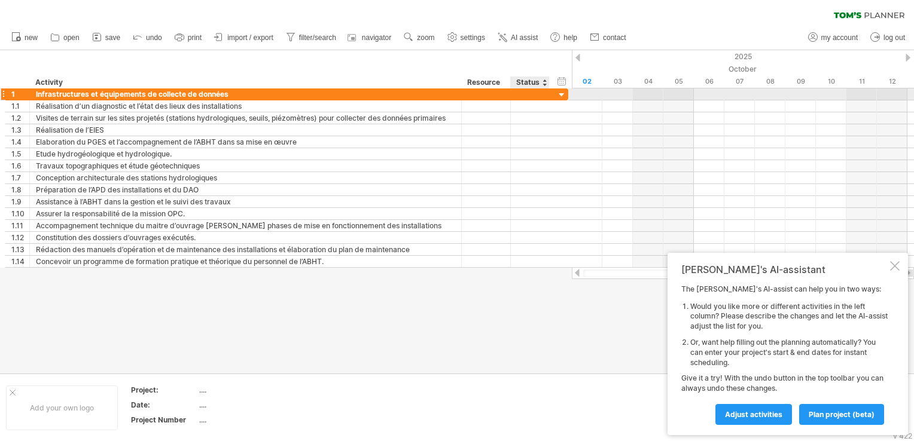
click at [563, 91] on div at bounding box center [561, 95] width 11 height 11
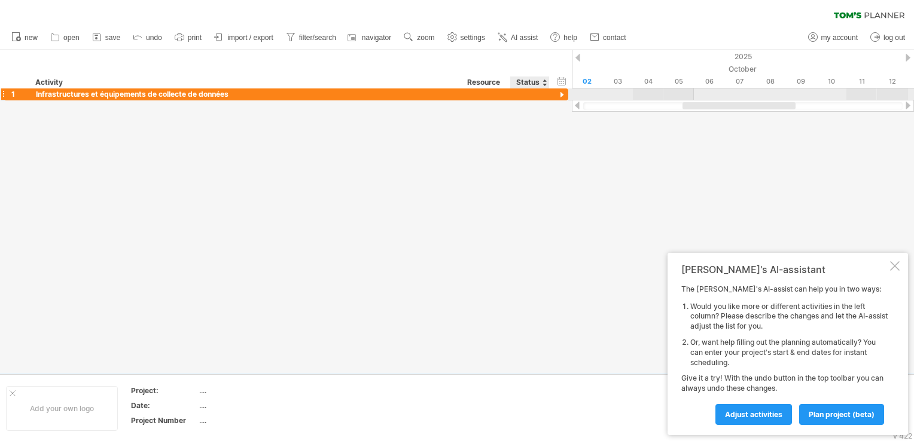
click at [563, 91] on div at bounding box center [561, 95] width 11 height 11
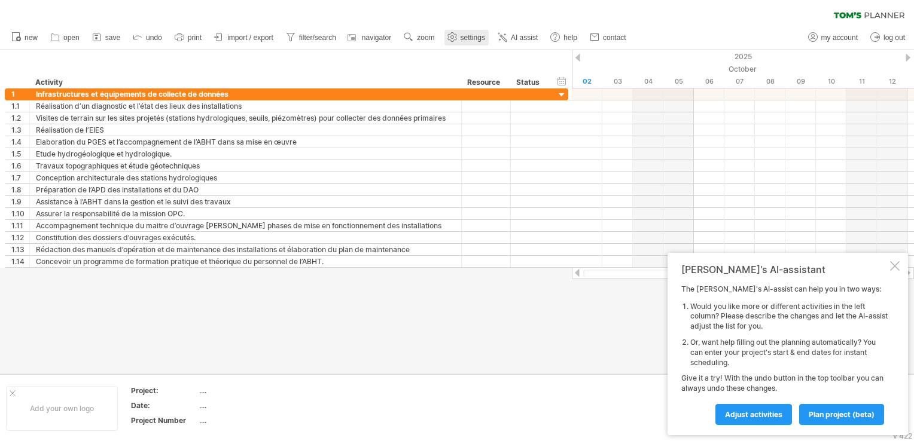
click at [466, 34] on span "settings" at bounding box center [472, 37] width 25 height 8
select select "*"
select select "**"
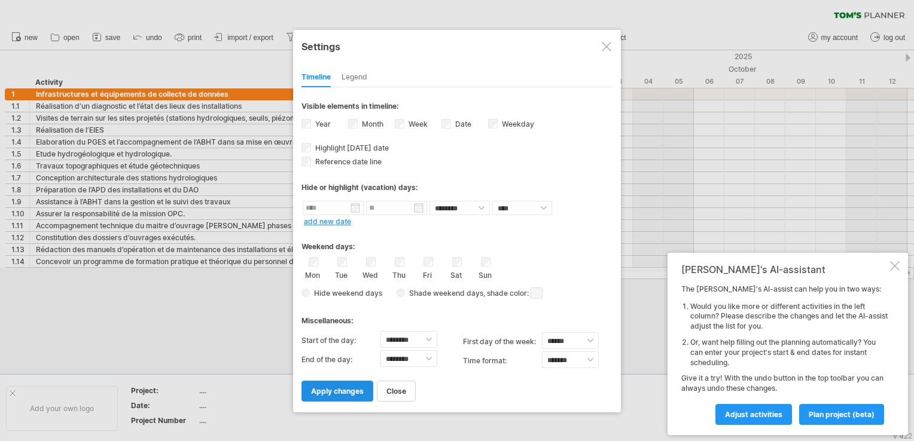
click at [346, 387] on span "apply changes" at bounding box center [337, 391] width 53 height 9
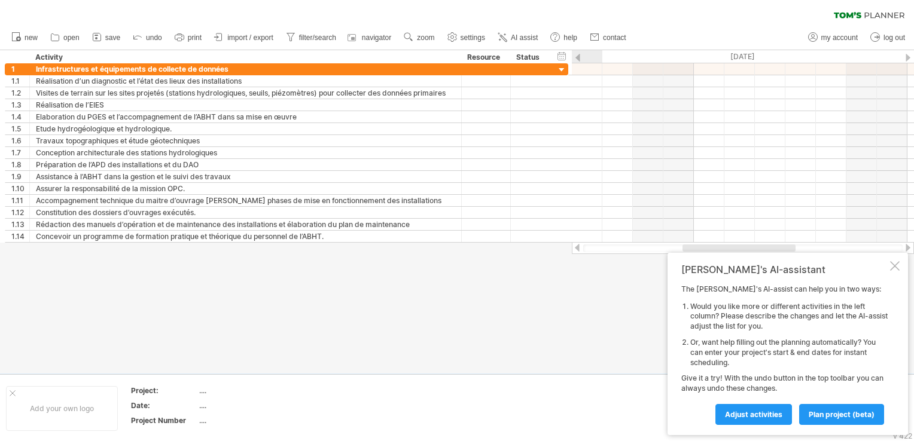
click at [897, 267] on div at bounding box center [895, 266] width 10 height 10
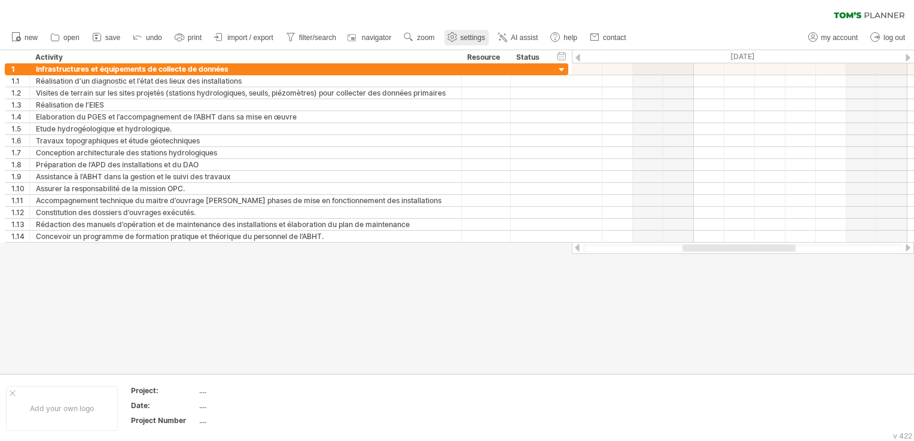
click at [467, 35] on span "settings" at bounding box center [472, 37] width 25 height 8
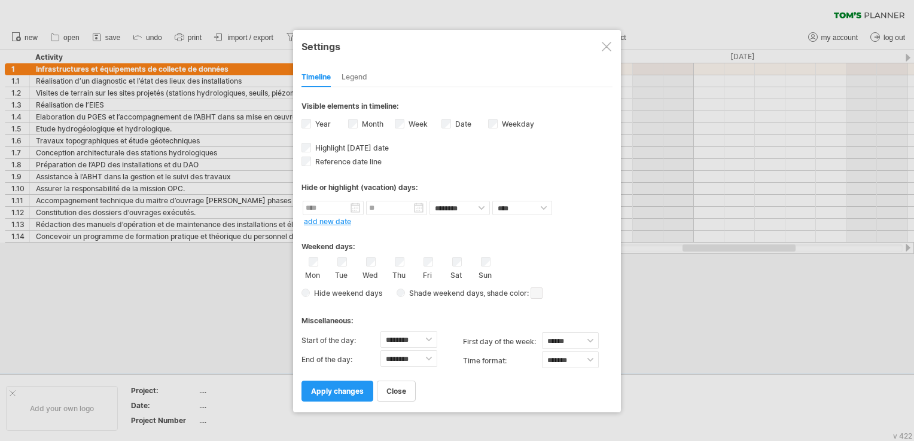
click at [347, 390] on span "apply changes" at bounding box center [337, 391] width 53 height 9
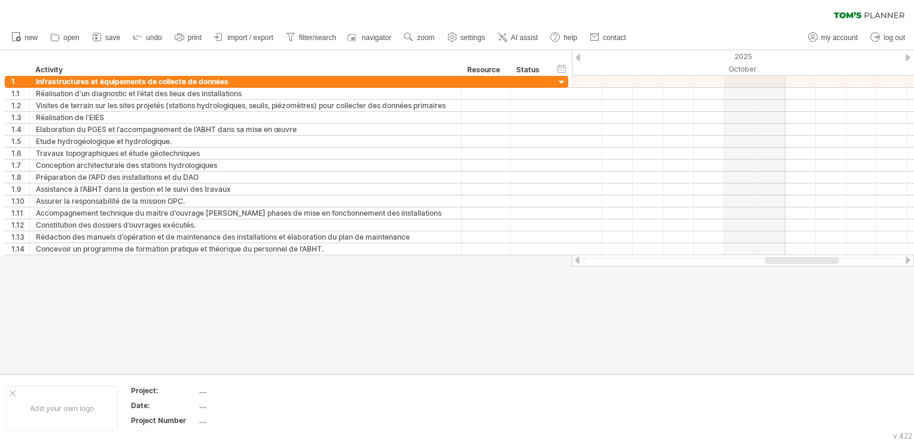
click at [576, 57] on div at bounding box center [577, 58] width 5 height 8
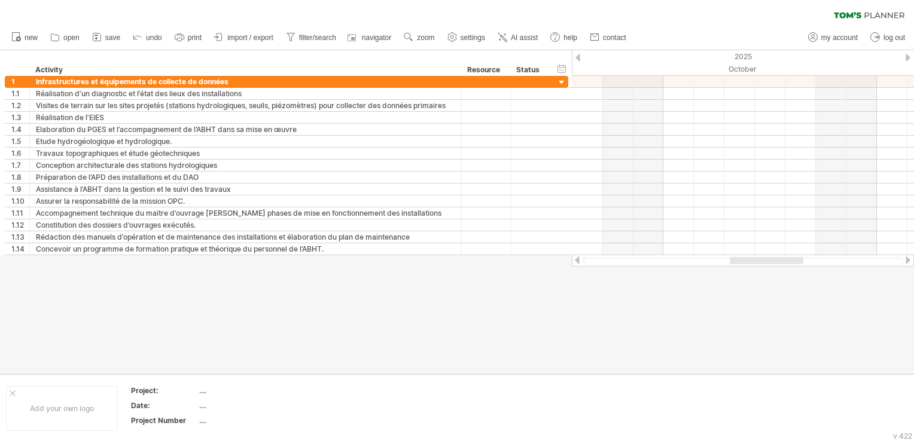
click at [576, 57] on div at bounding box center [577, 58] width 5 height 8
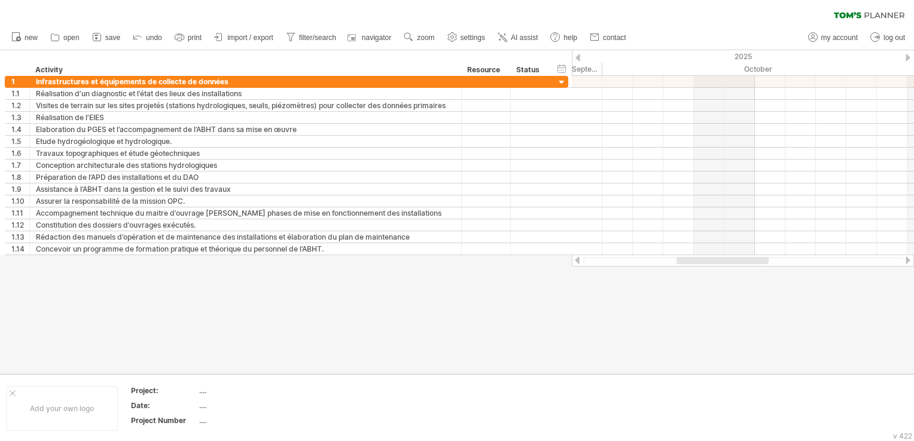
click at [576, 57] on div at bounding box center [577, 58] width 5 height 8
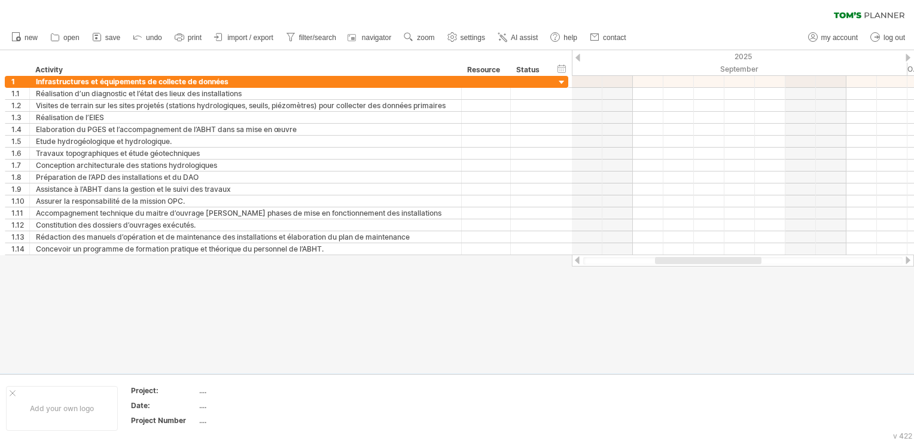
click at [576, 57] on div at bounding box center [577, 58] width 5 height 8
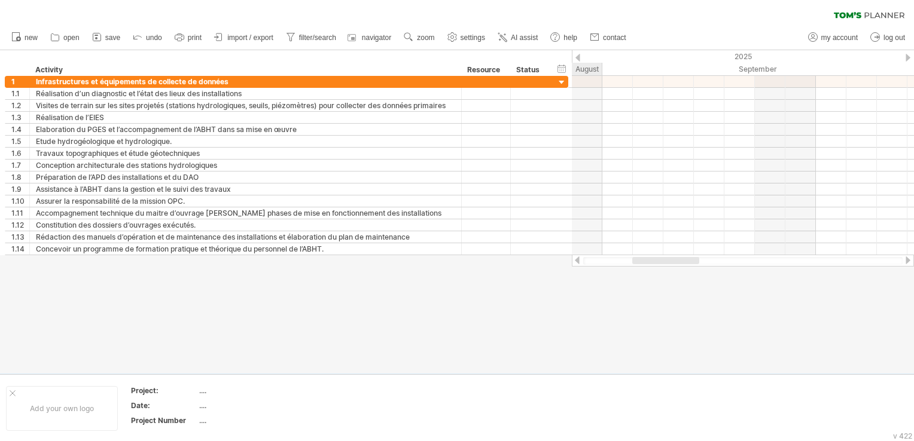
click at [576, 57] on div at bounding box center [577, 58] width 5 height 8
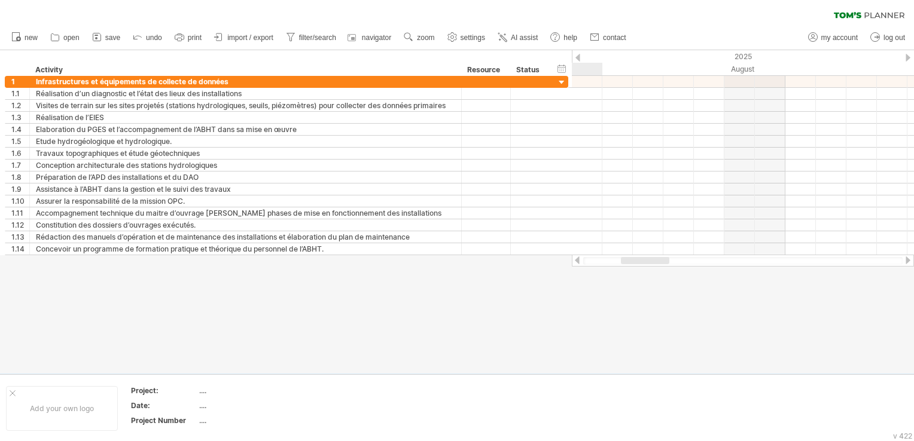
click at [576, 57] on div at bounding box center [577, 58] width 5 height 8
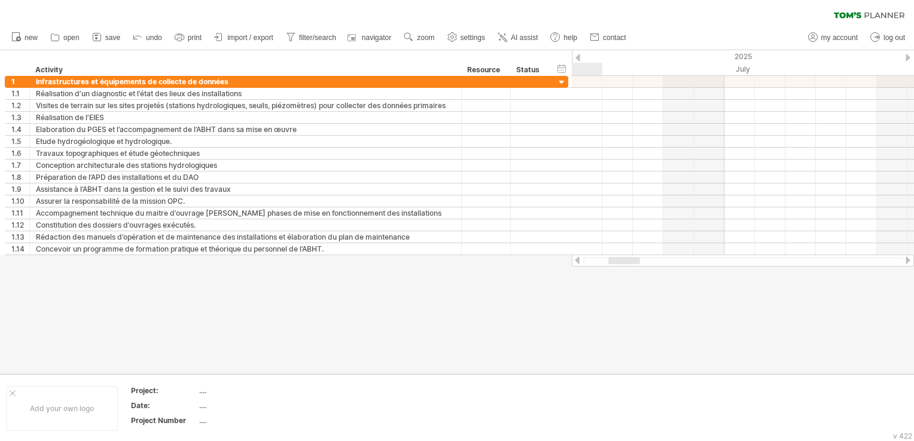
click at [576, 57] on div at bounding box center [577, 58] width 5 height 8
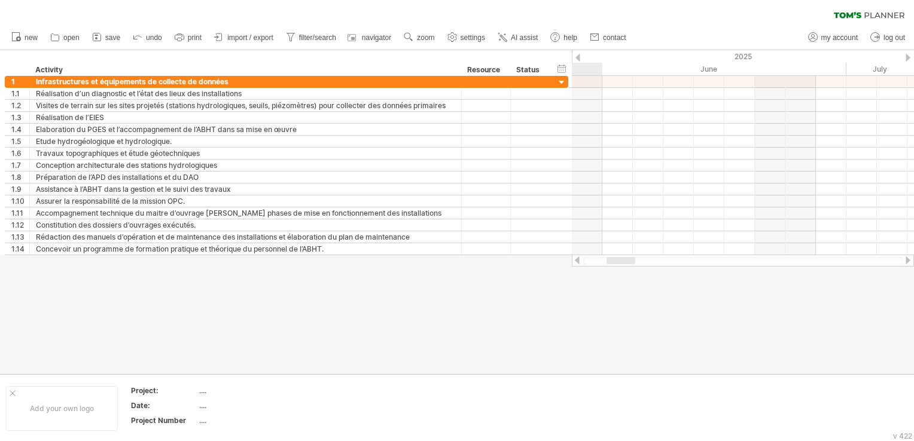
click at [576, 57] on div at bounding box center [577, 58] width 5 height 8
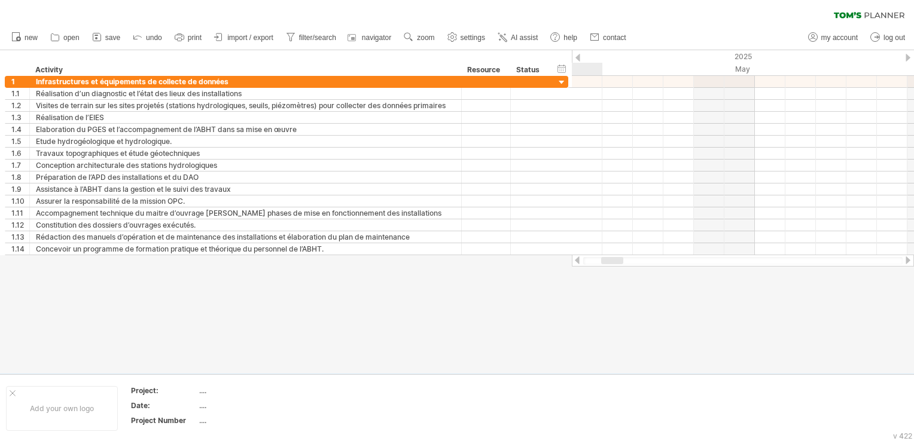
click at [576, 57] on div at bounding box center [577, 58] width 5 height 8
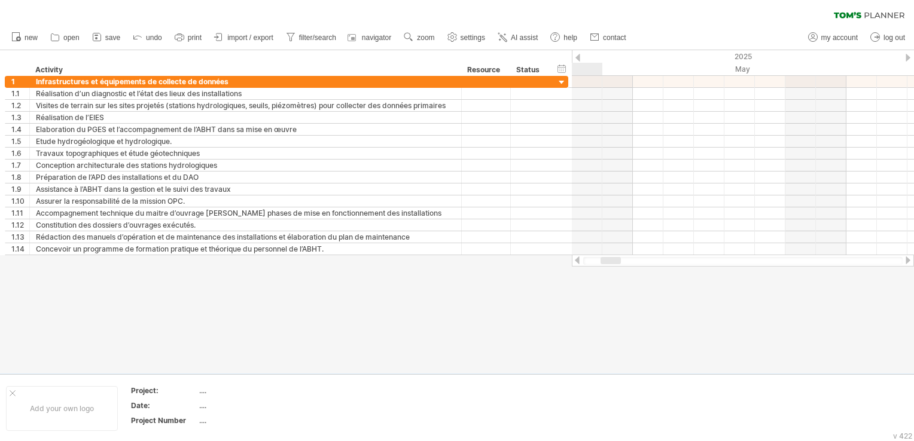
click at [576, 57] on div at bounding box center [577, 58] width 5 height 8
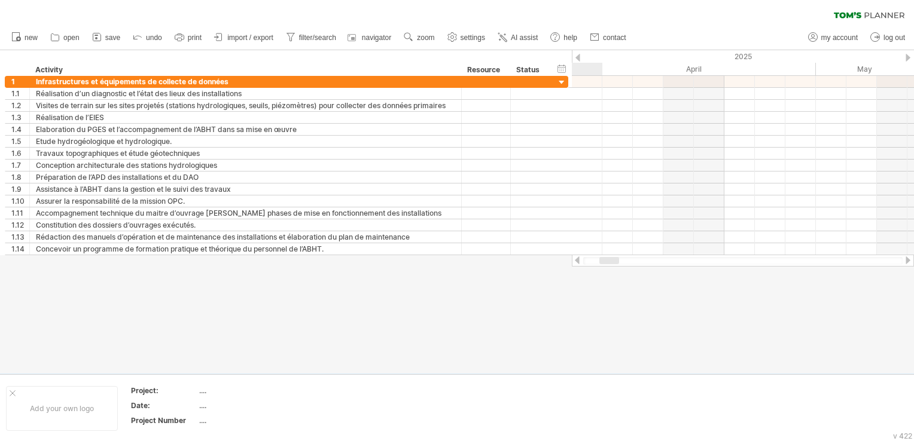
click at [576, 57] on div at bounding box center [577, 58] width 5 height 8
